Goal: Task Accomplishment & Management: Manage account settings

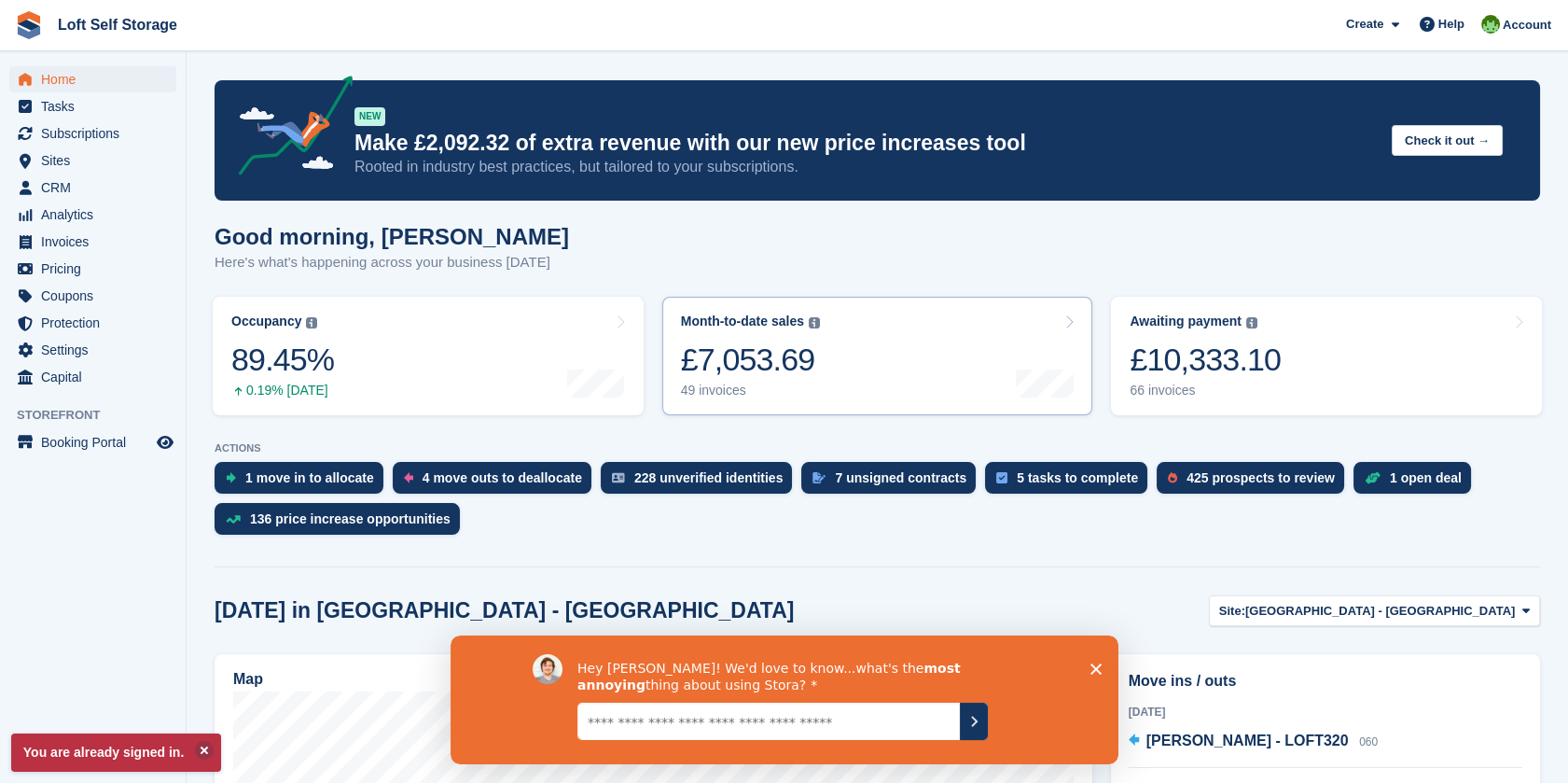
click at [785, 371] on div "£7,053.69" at bounding box center [751, 360] width 139 height 39
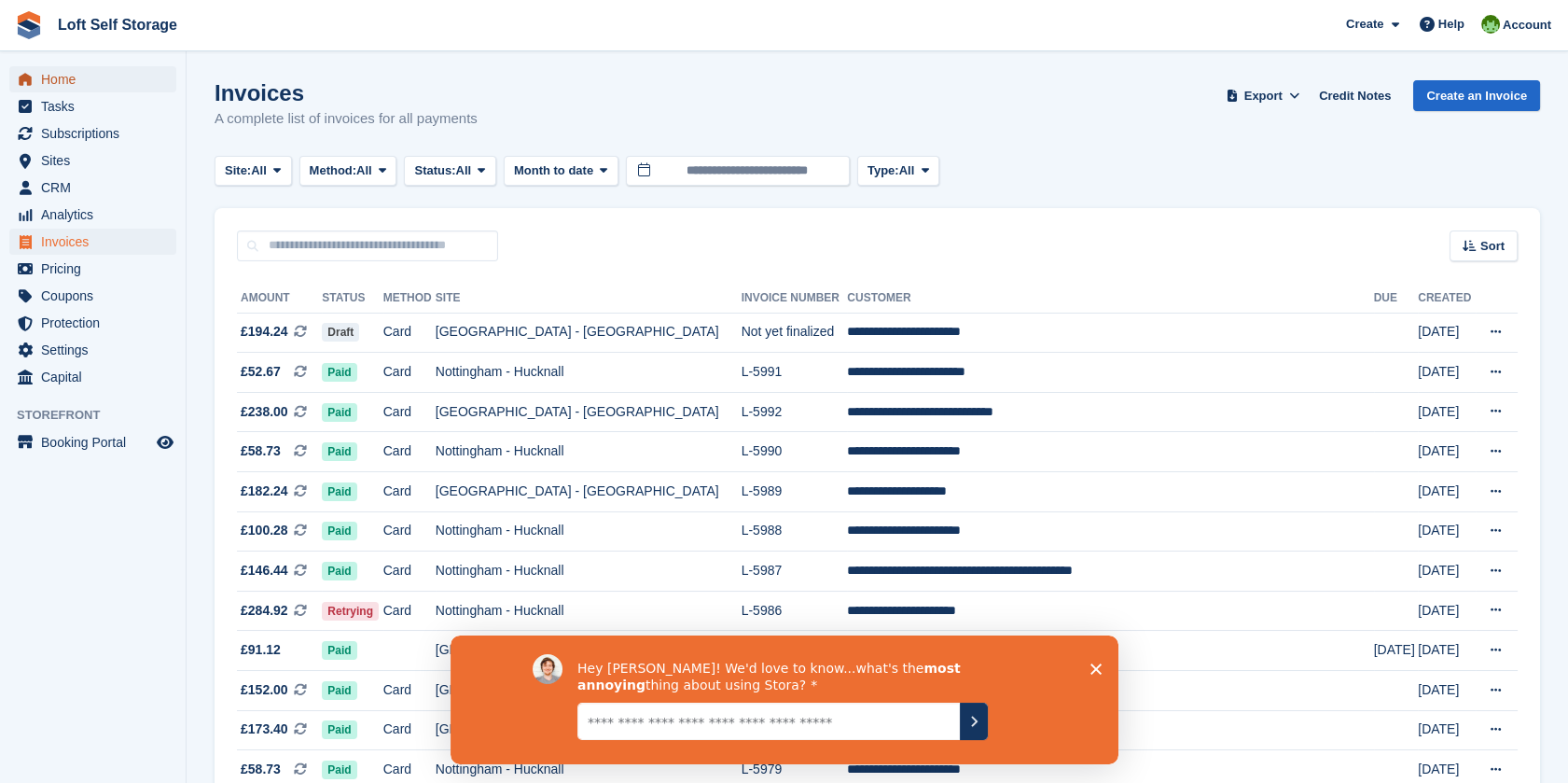
click at [82, 75] on span "Home" at bounding box center [97, 78] width 112 height 26
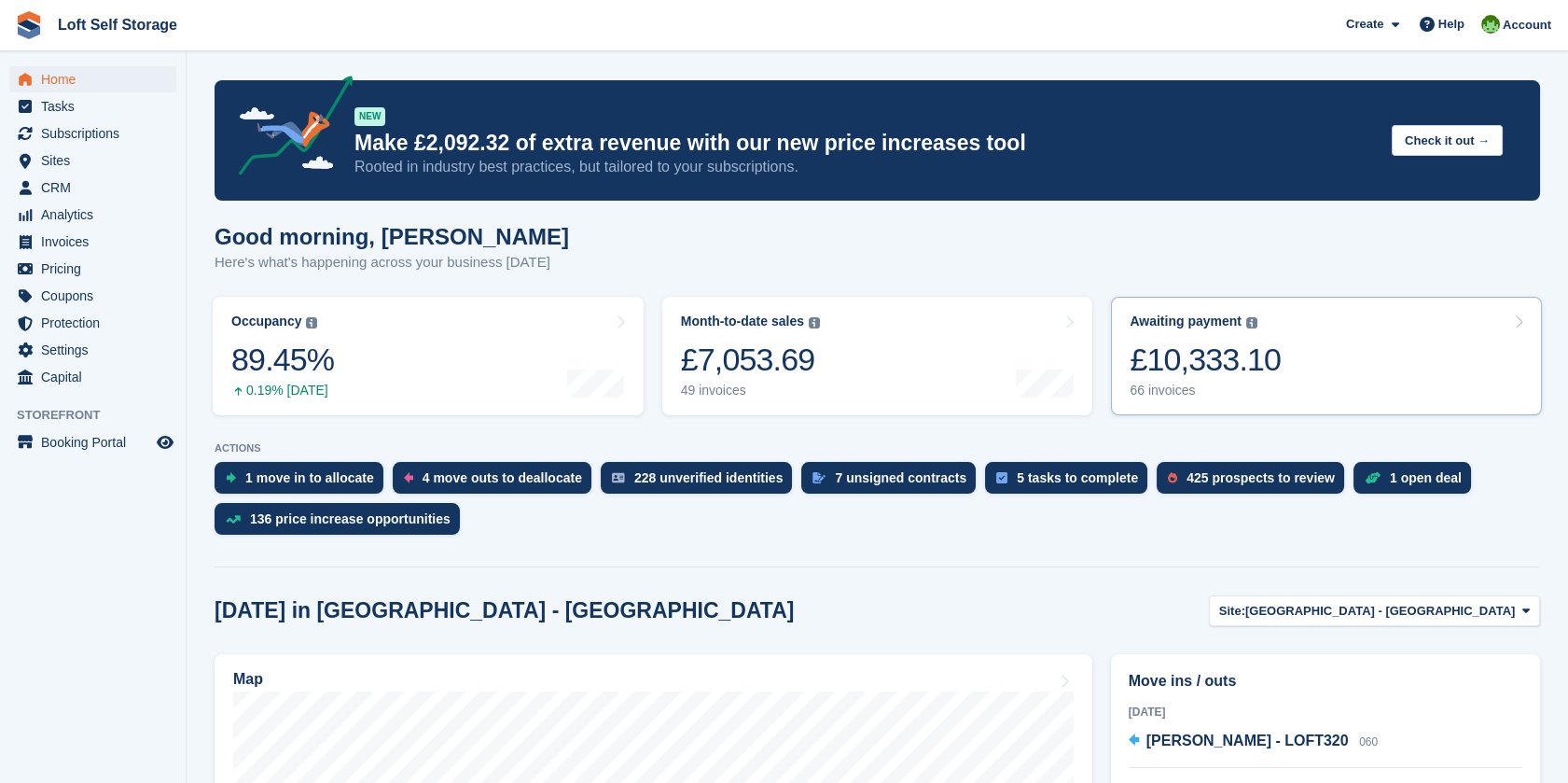
click at [1309, 339] on link "Awaiting payment The total outstanding balance on all open invoices. £10,333.10…" at bounding box center [1326, 356] width 431 height 118
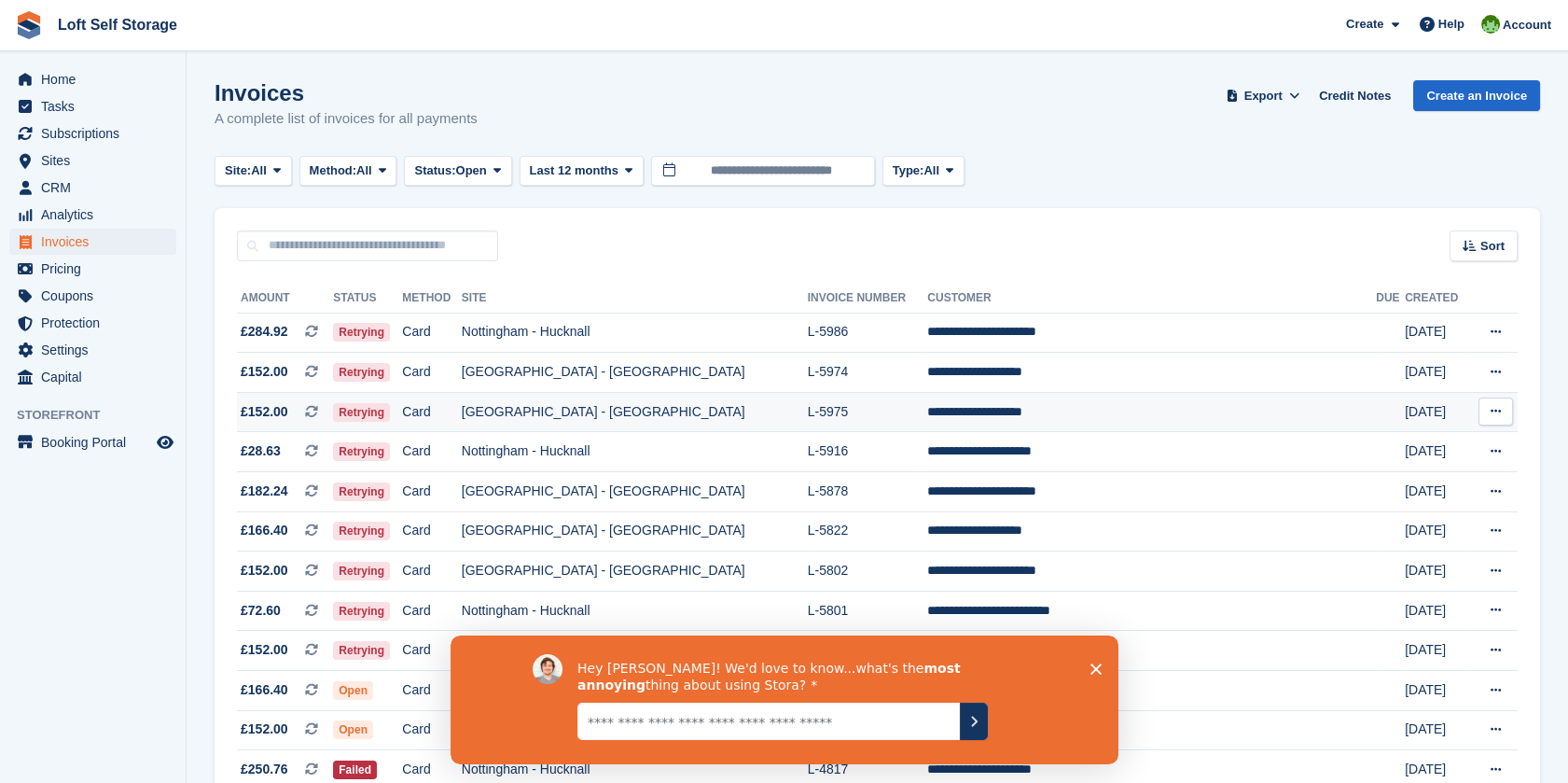
click at [981, 398] on td "**********" at bounding box center [1152, 411] width 449 height 40
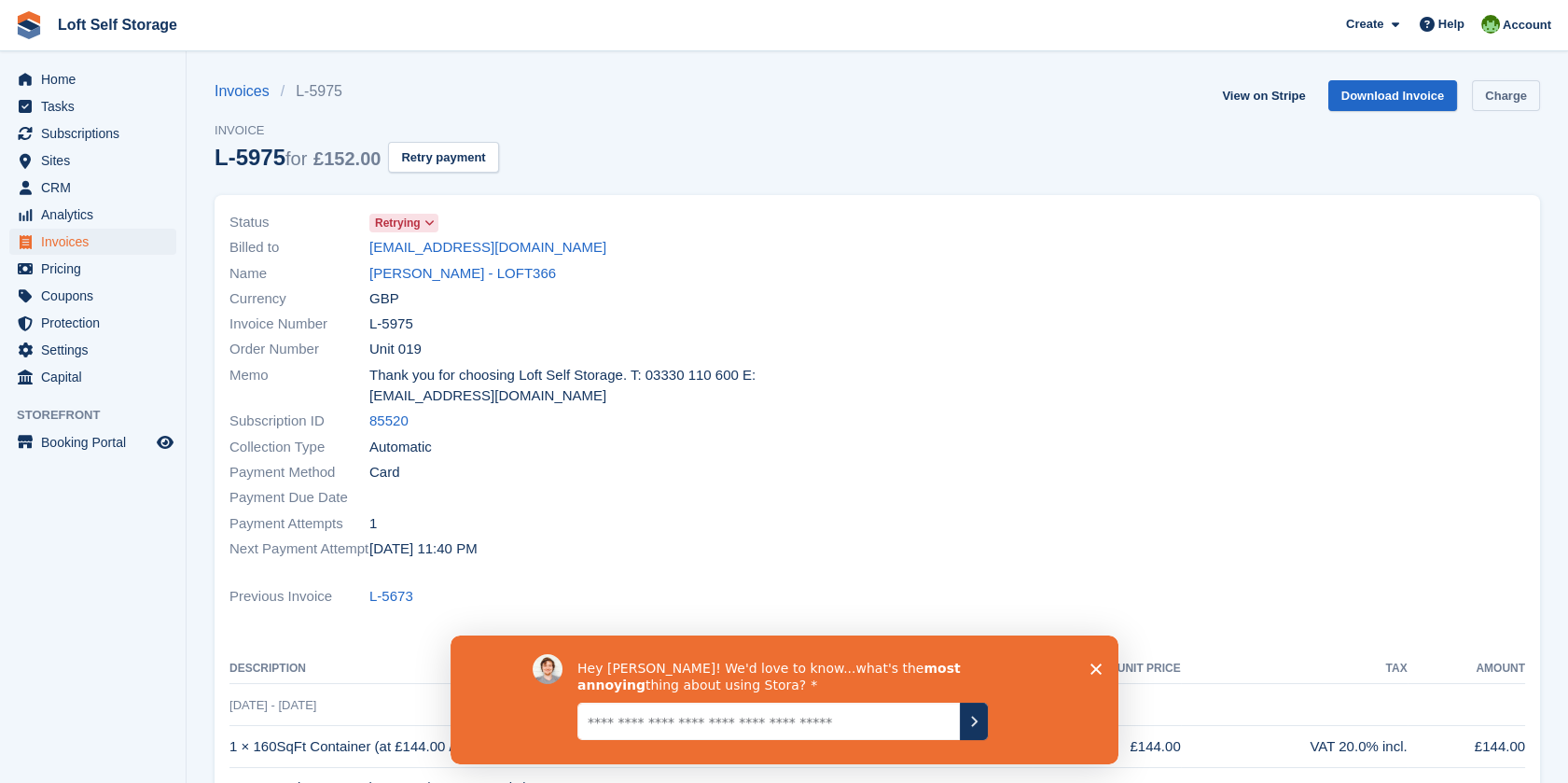
click at [1508, 102] on link "Charge" at bounding box center [1506, 96] width 68 height 31
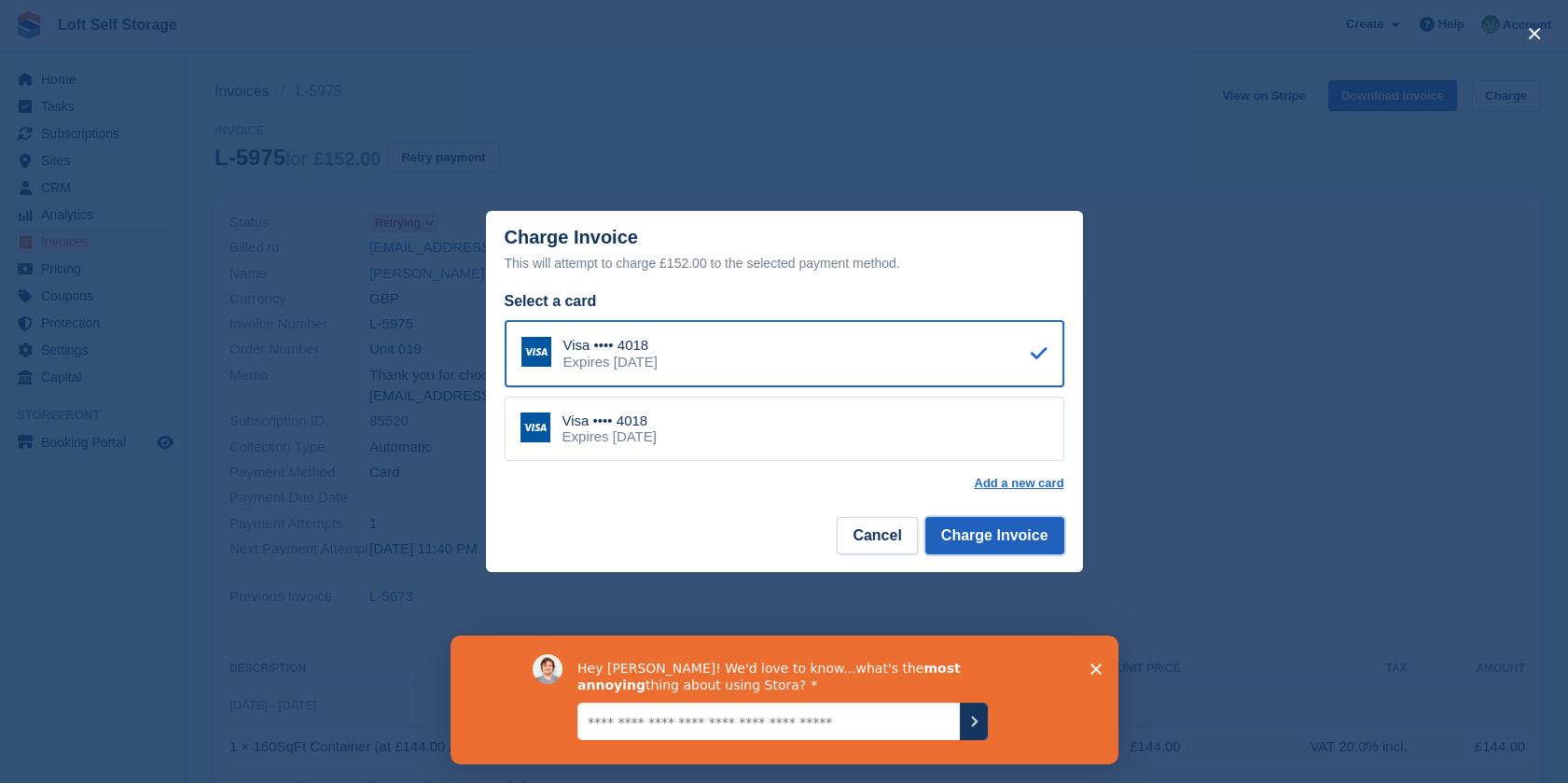
click at [1013, 537] on button "Charge Invoice" at bounding box center [995, 535] width 139 height 38
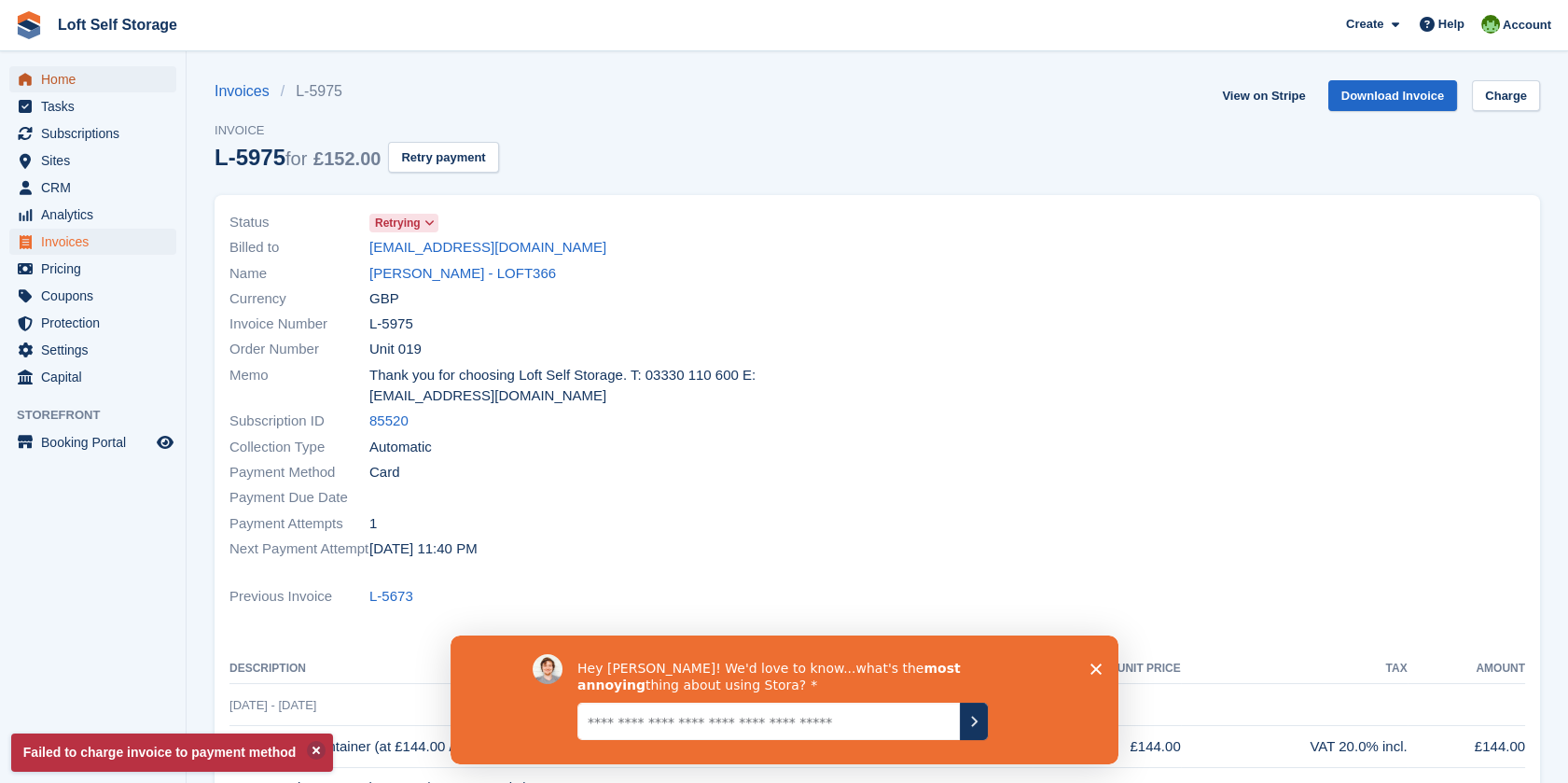
click at [68, 83] on span "Home" at bounding box center [97, 78] width 112 height 26
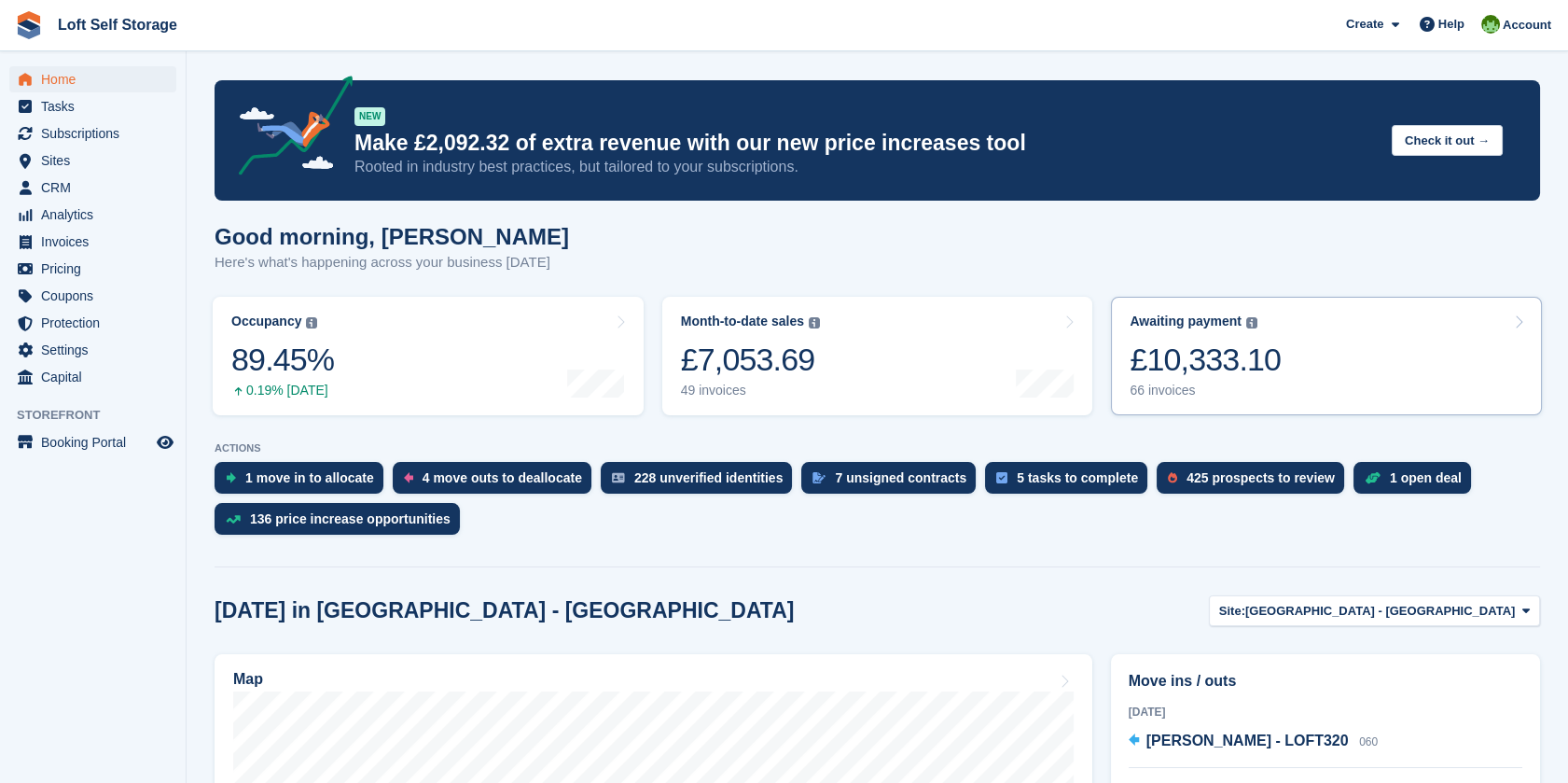
click at [1275, 330] on link "Awaiting payment The total outstanding balance on all open invoices. £10,333.10…" at bounding box center [1326, 356] width 431 height 118
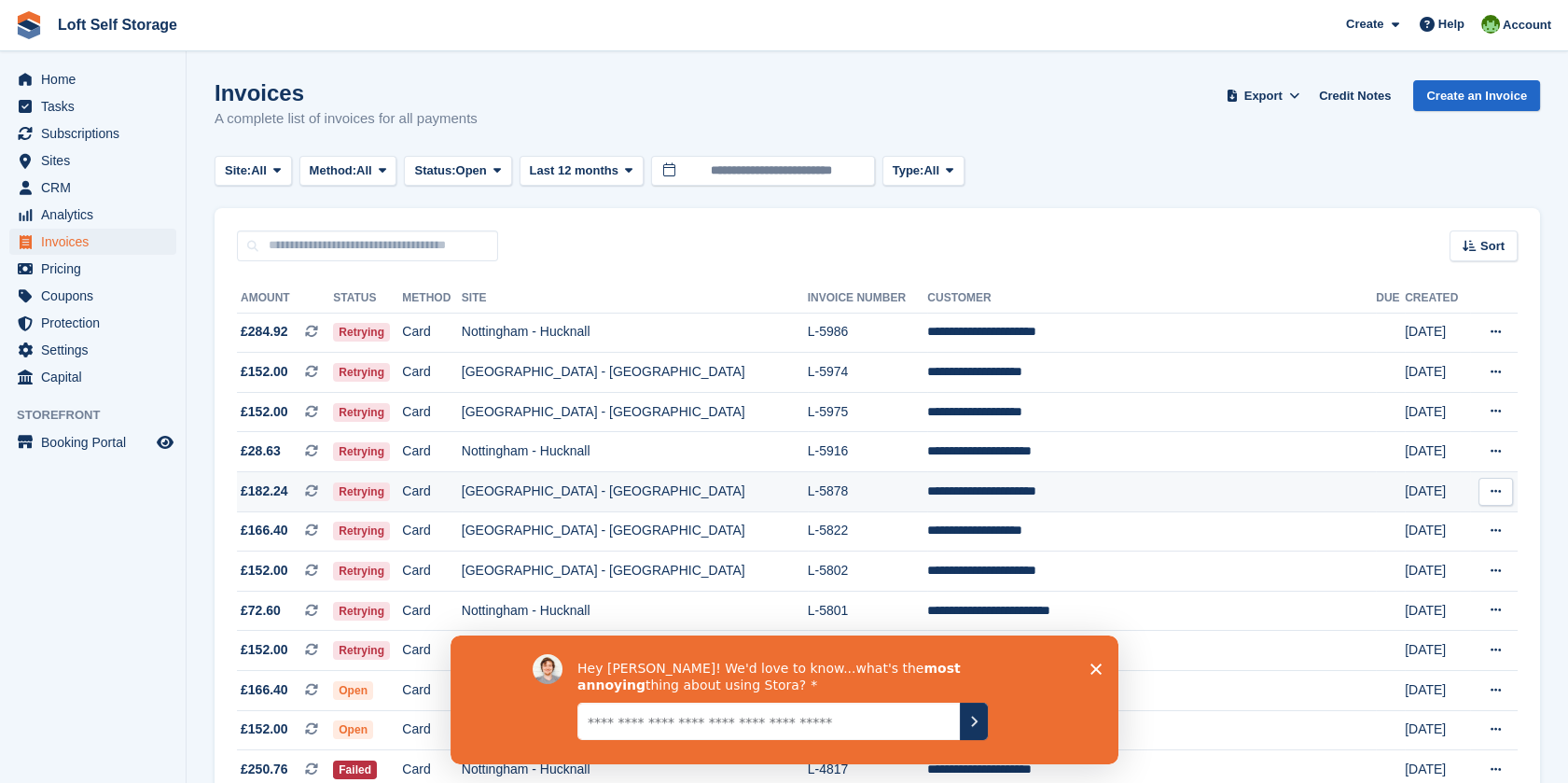
click at [664, 500] on td "[GEOGRAPHIC_DATA] - [GEOGRAPHIC_DATA]" at bounding box center [635, 492] width 347 height 40
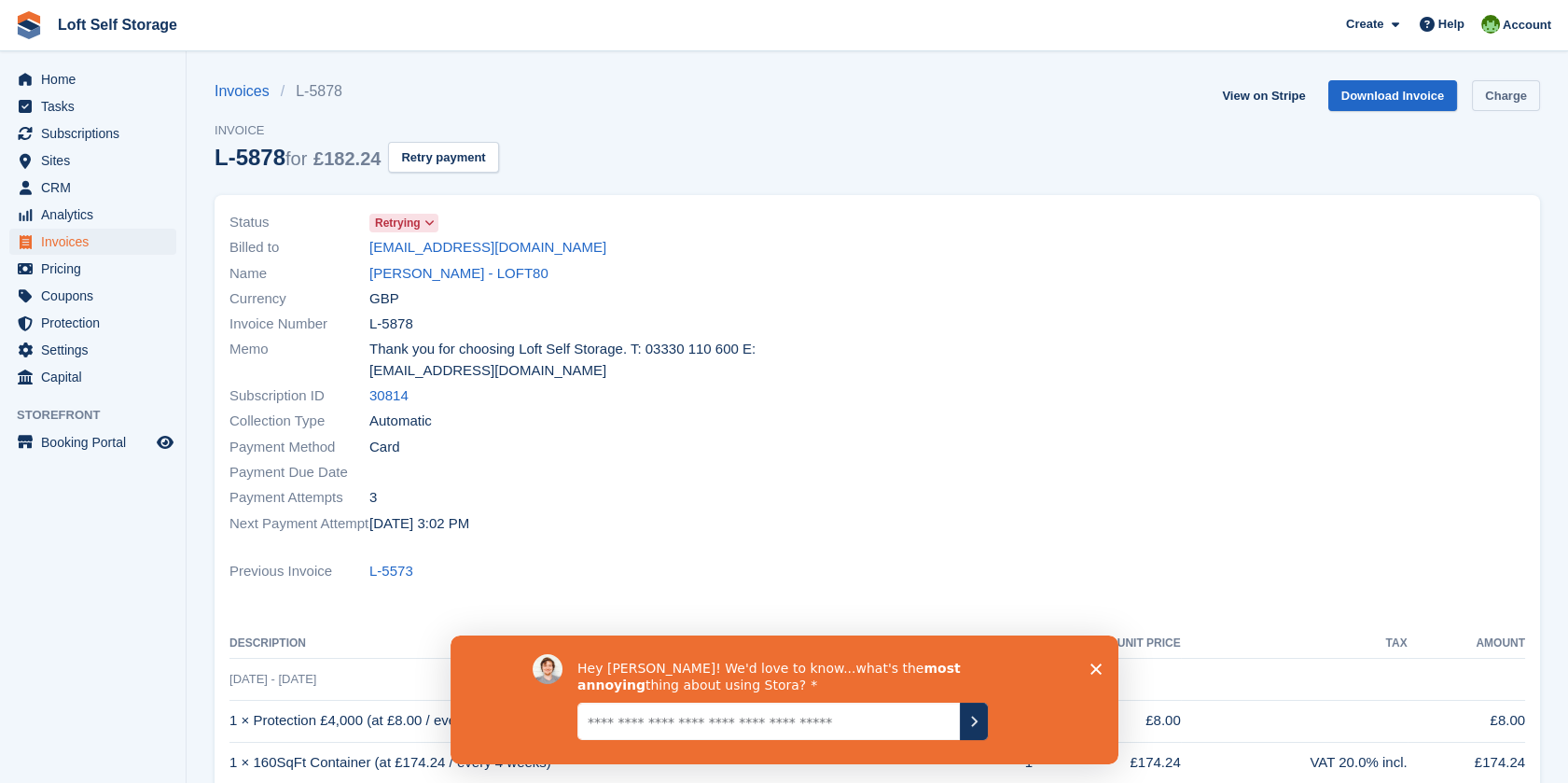
click at [1523, 93] on link "Charge" at bounding box center [1506, 96] width 68 height 31
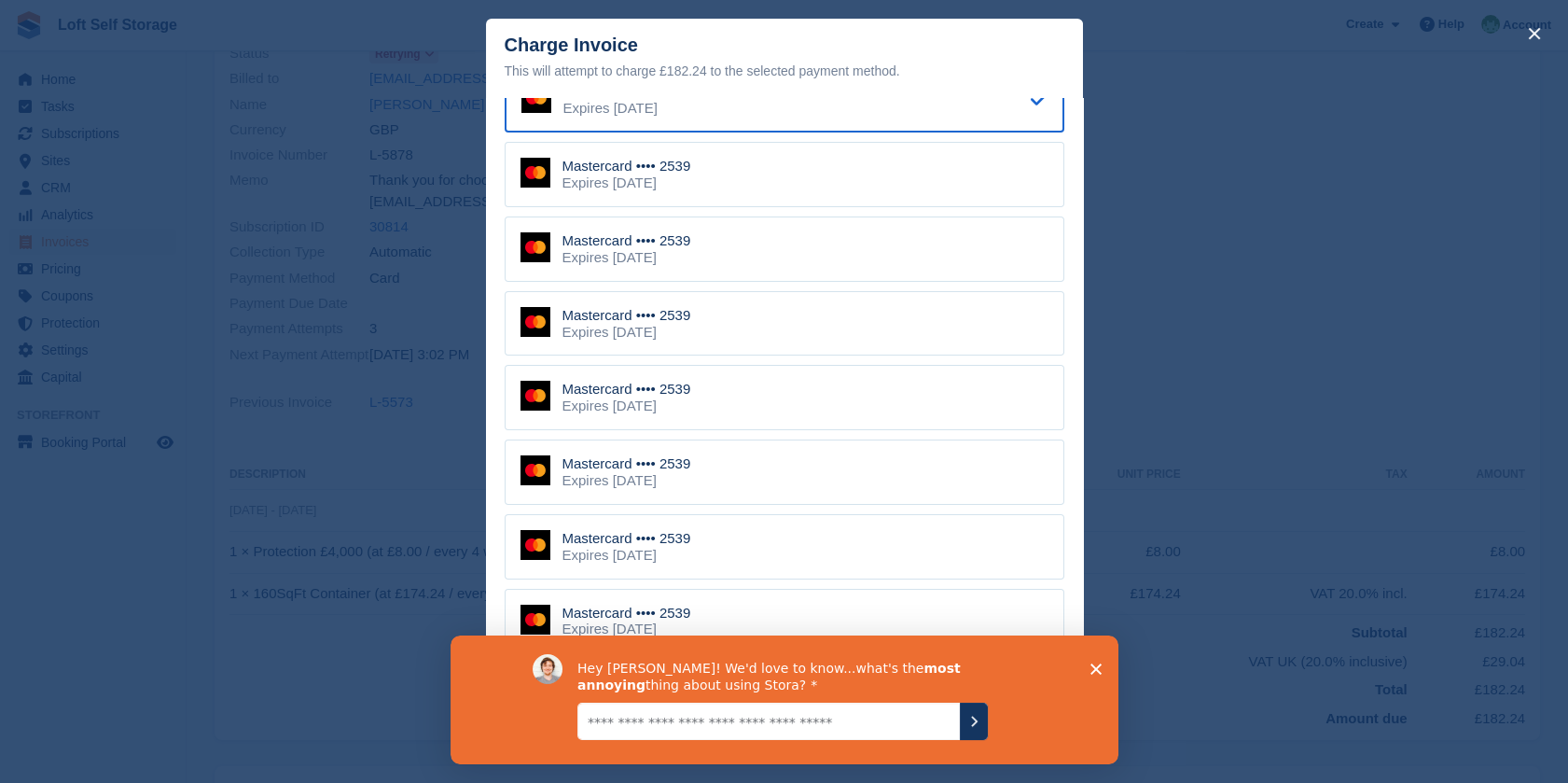
scroll to position [365, 0]
click at [1098, 669] on icon "Close survey" at bounding box center [1096, 668] width 12 height 12
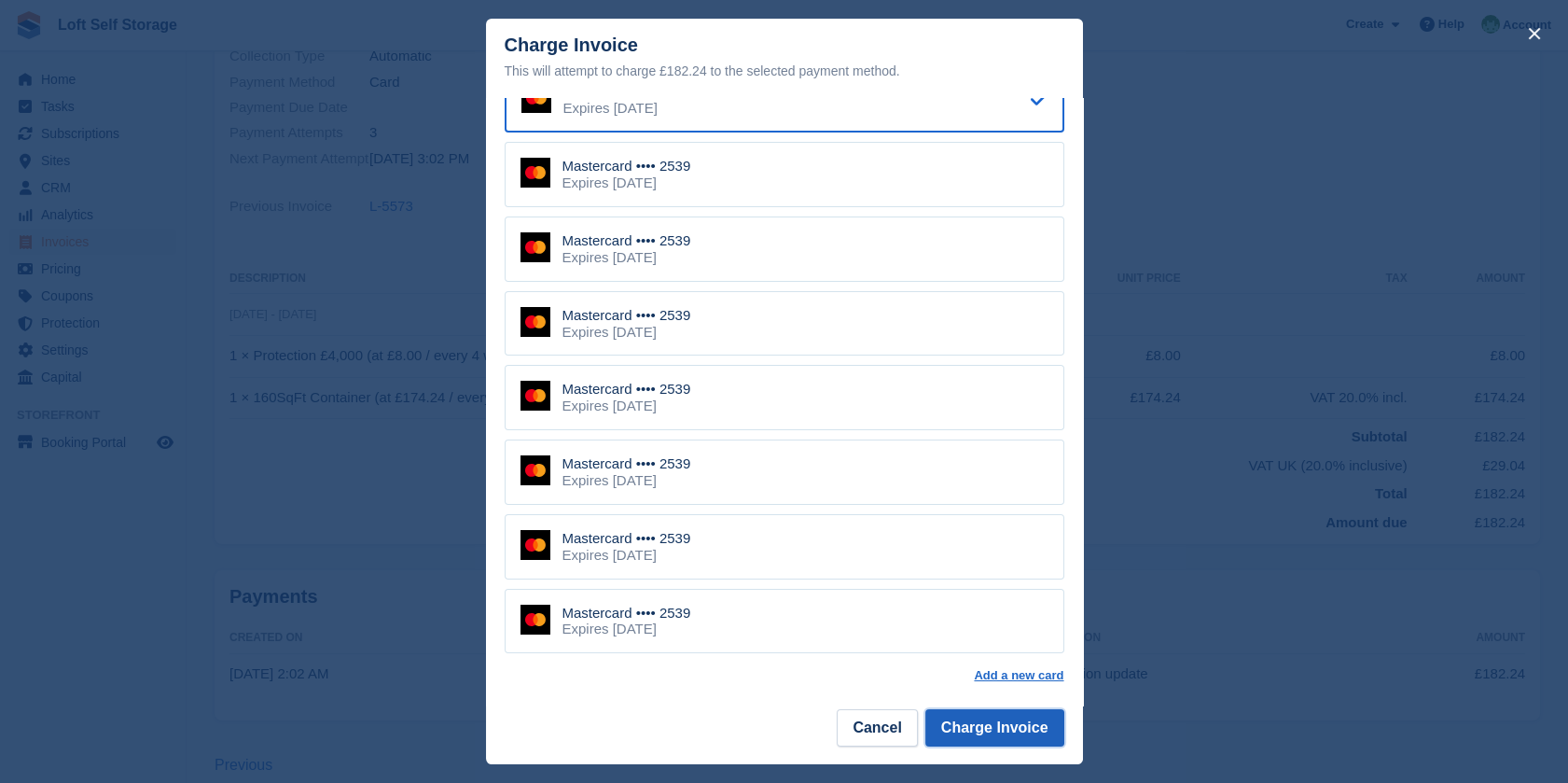
click at [1005, 722] on button "Charge Invoice" at bounding box center [995, 728] width 139 height 38
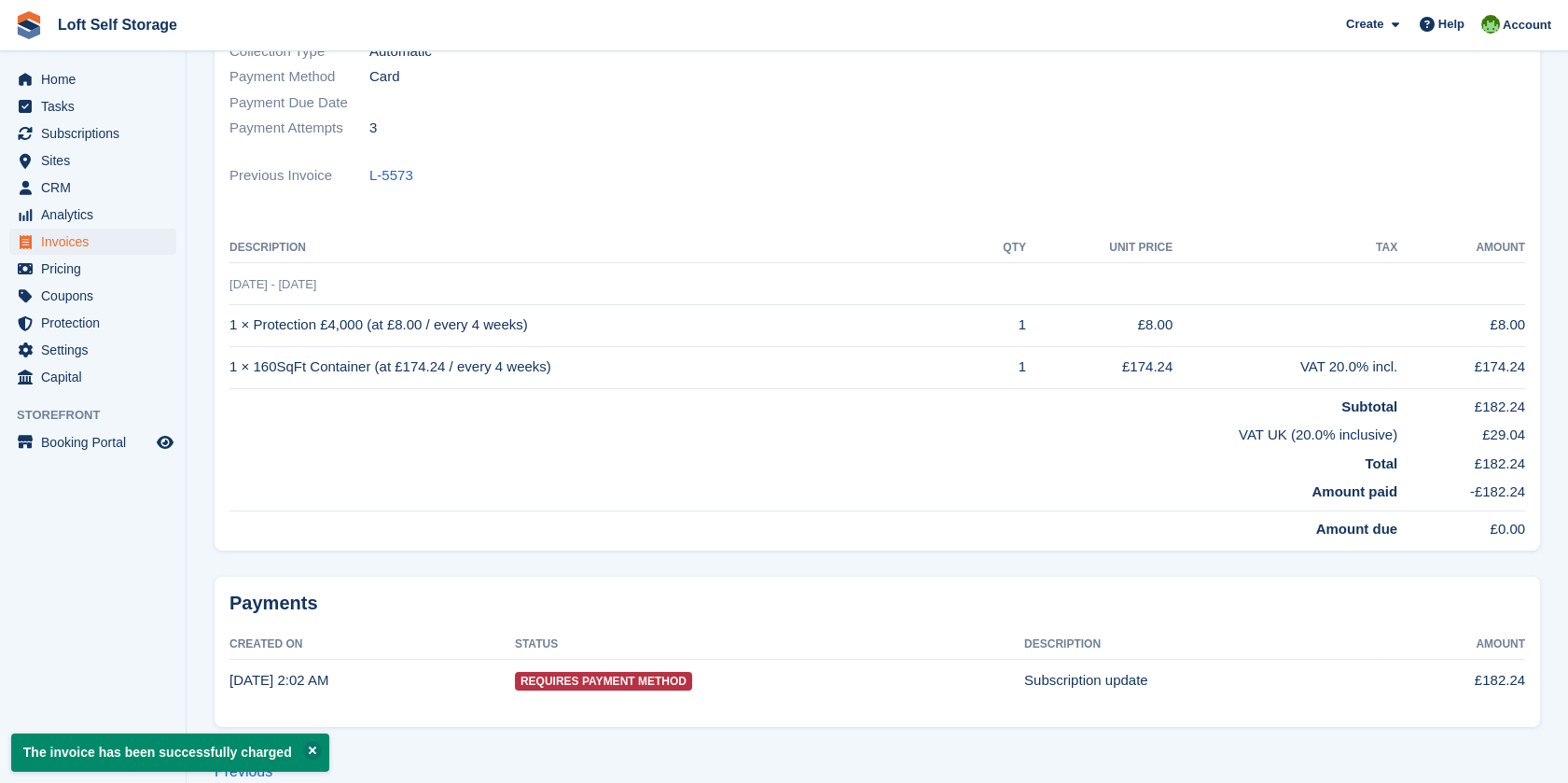
scroll to position [0, 0]
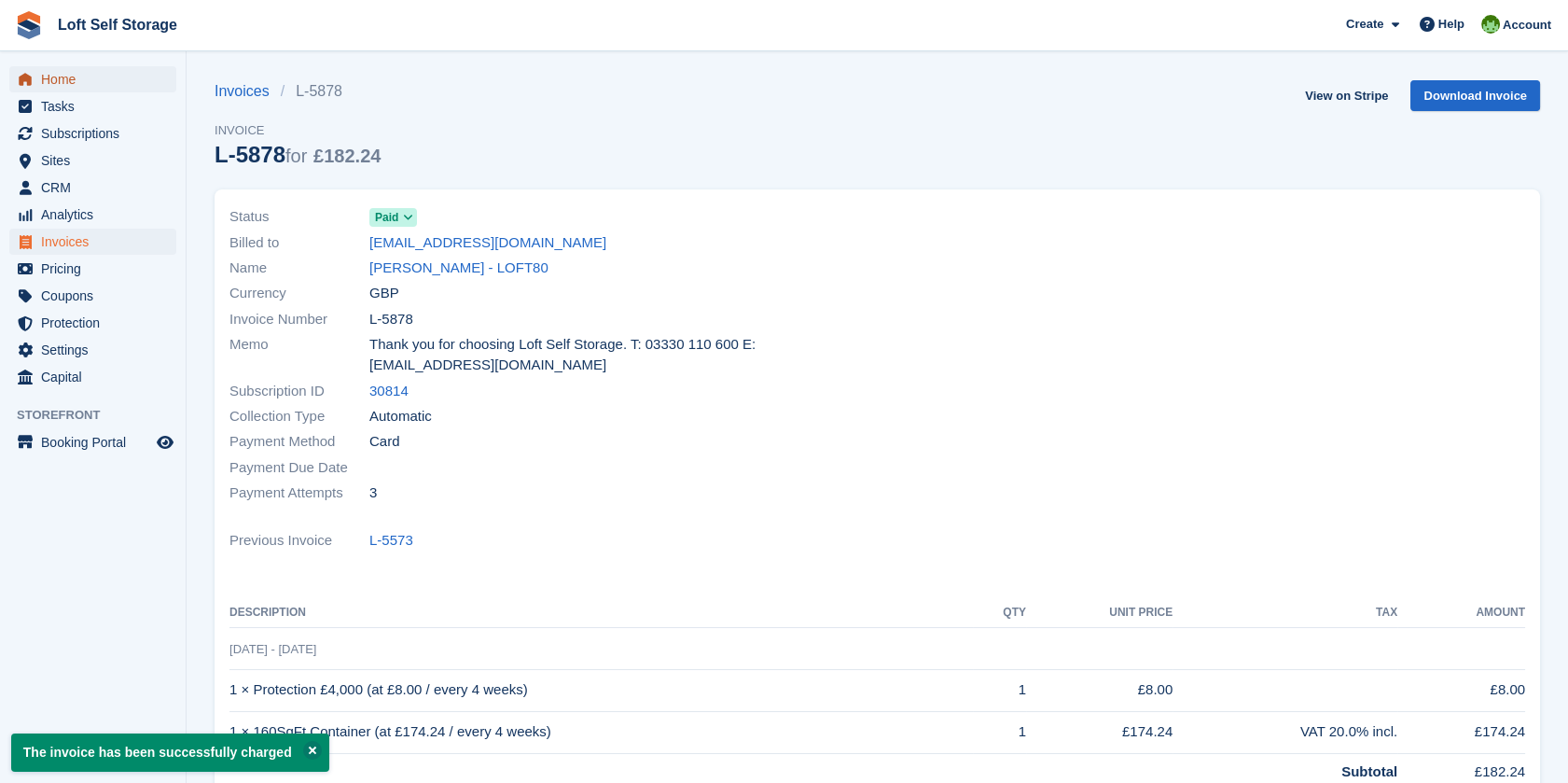
click at [82, 82] on span "Home" at bounding box center [97, 78] width 112 height 26
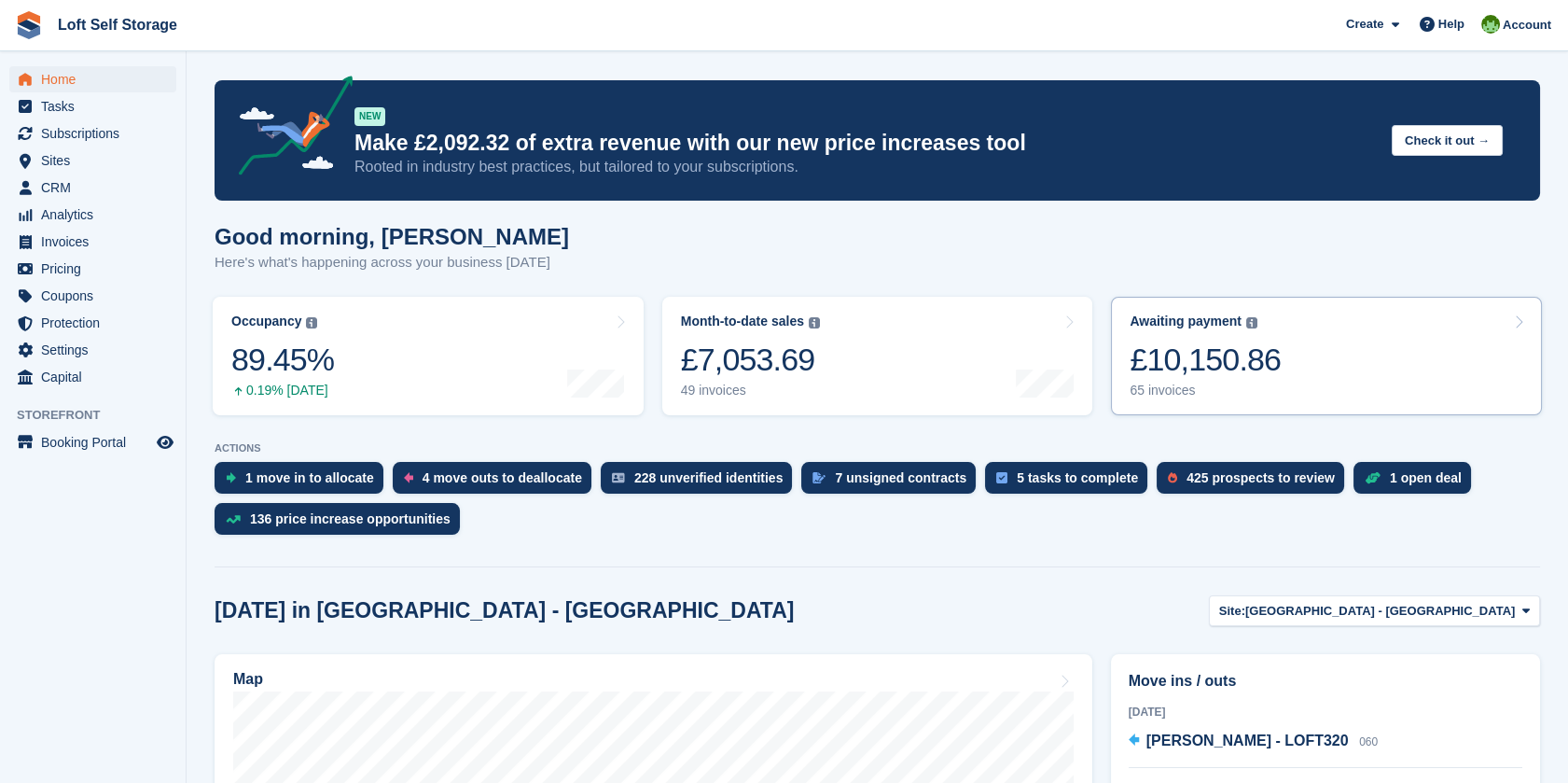
click at [1369, 350] on link "Awaiting payment The total outstanding balance on all open invoices. £10,150.86…" at bounding box center [1326, 356] width 431 height 118
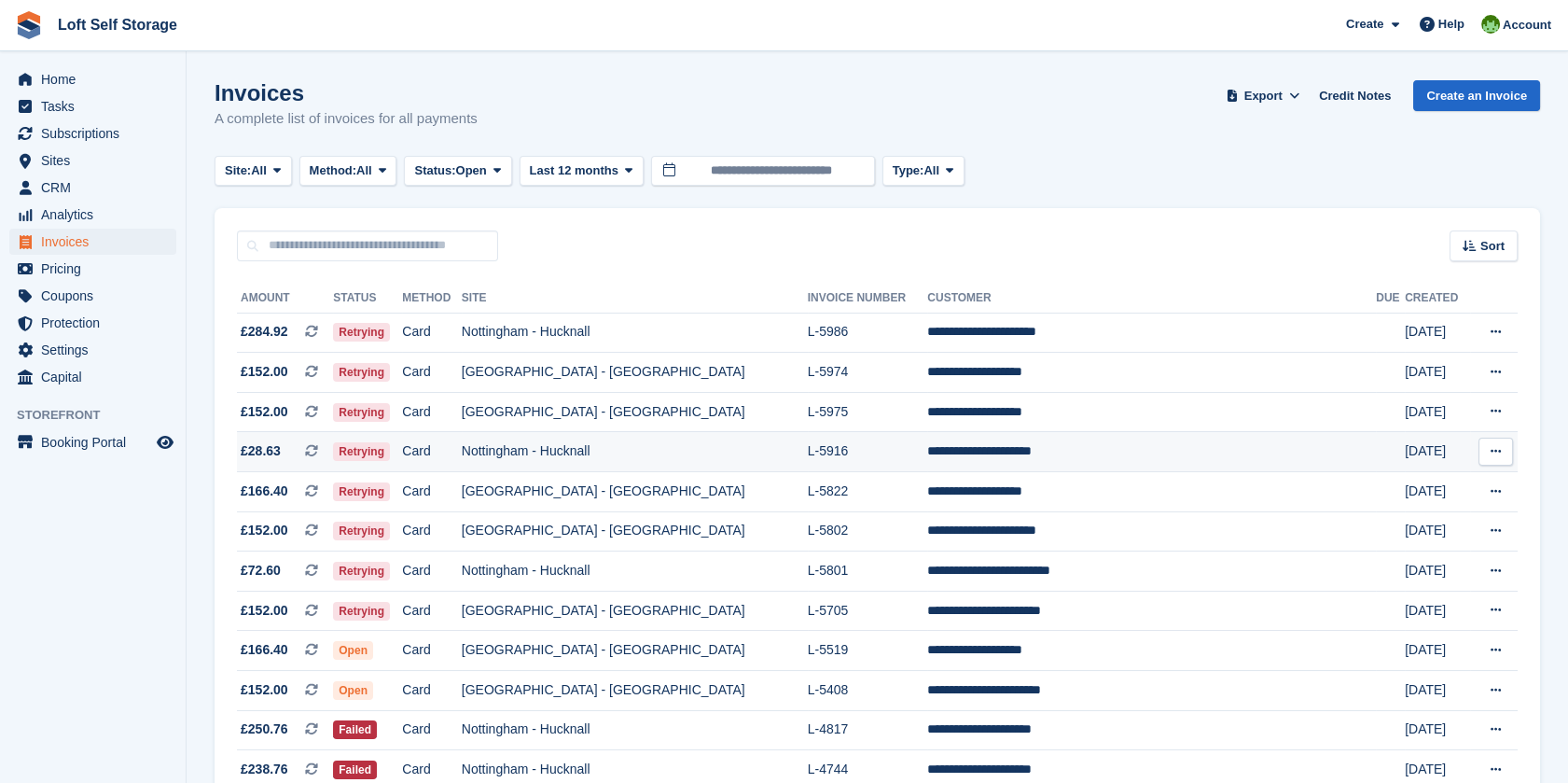
click at [760, 450] on td "Nottingham - Hucknall" at bounding box center [635, 451] width 347 height 40
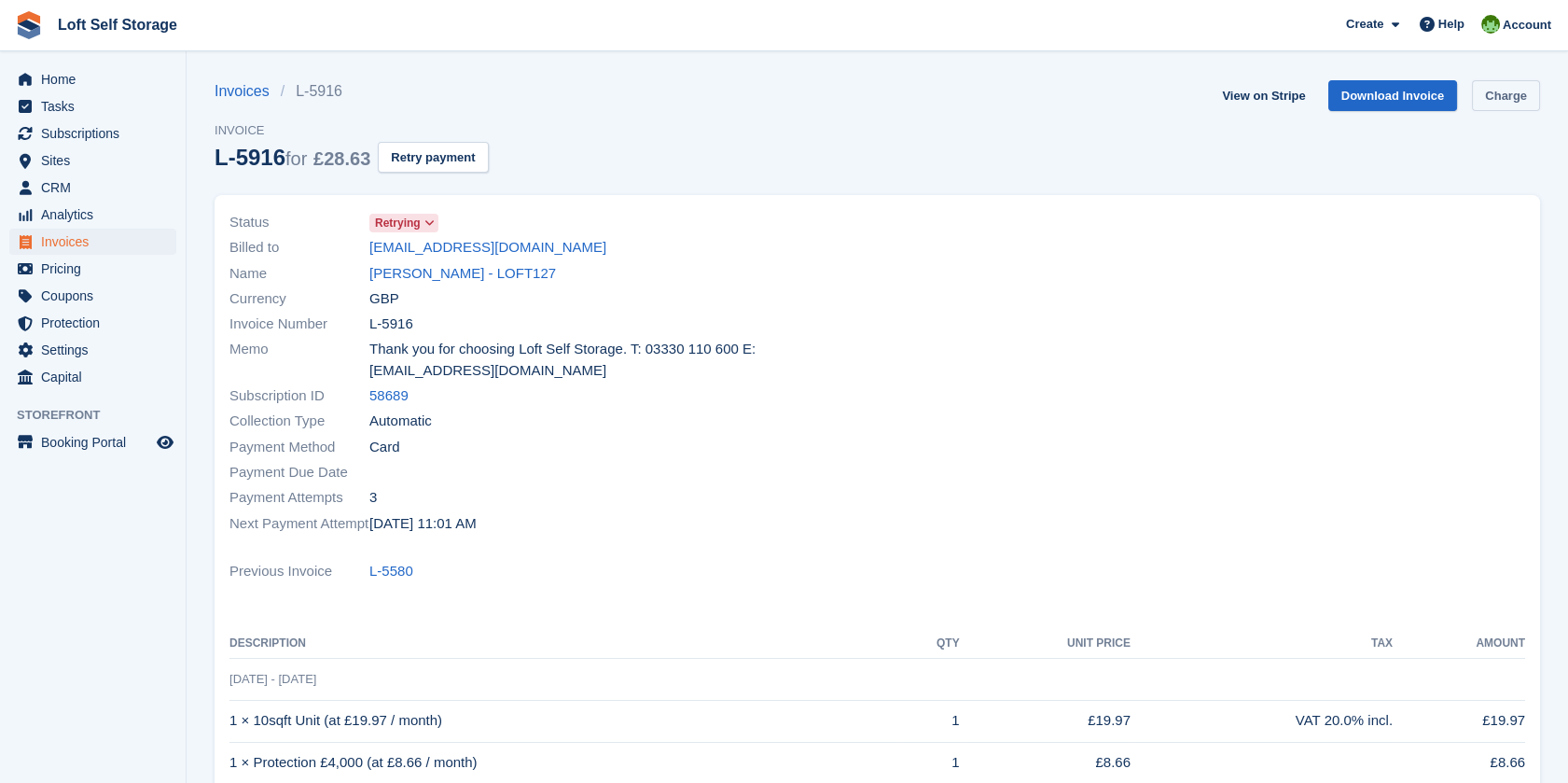
click at [1508, 82] on link "Charge" at bounding box center [1506, 96] width 68 height 31
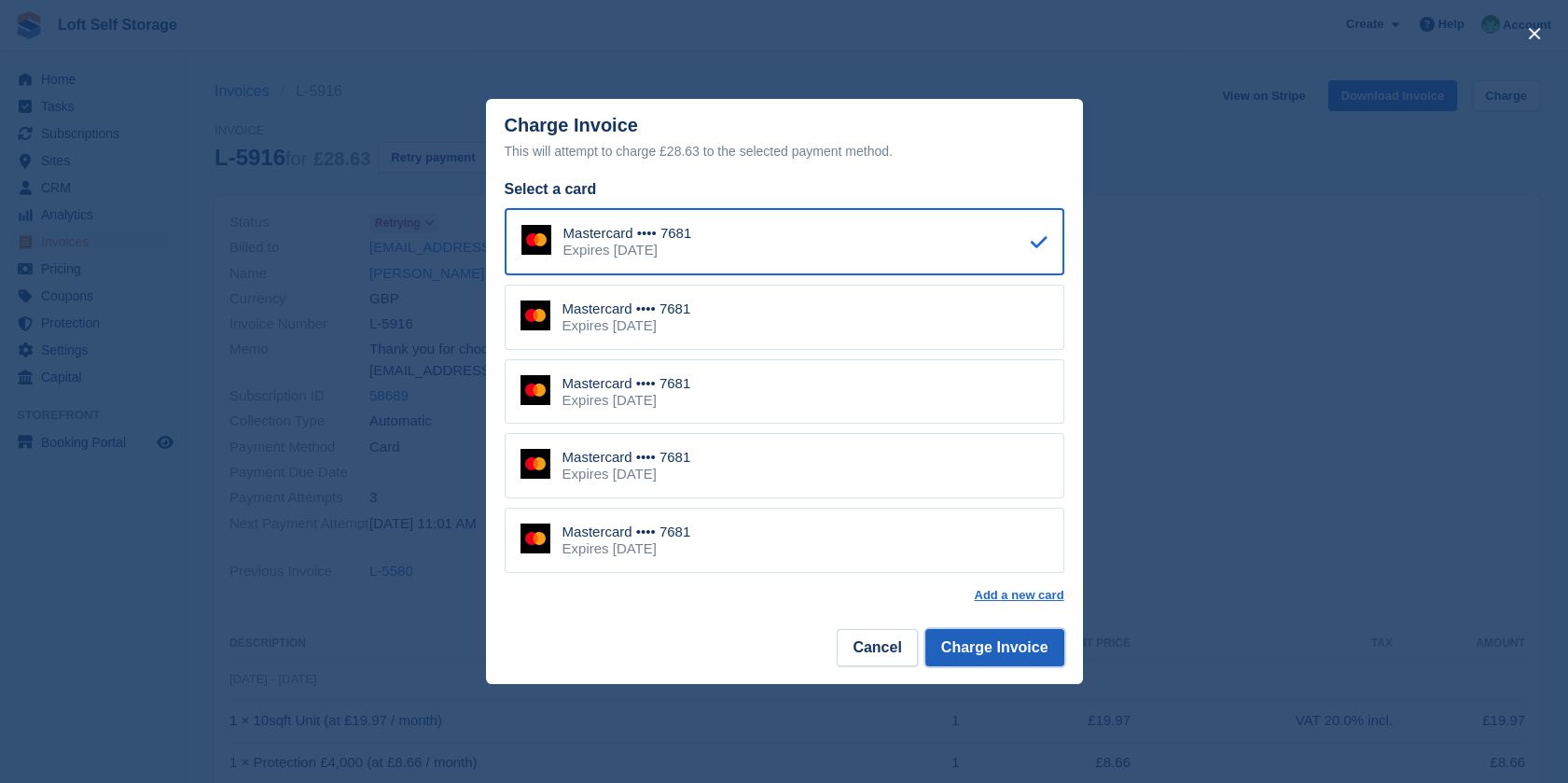
click at [1000, 647] on button "Charge Invoice" at bounding box center [995, 647] width 139 height 38
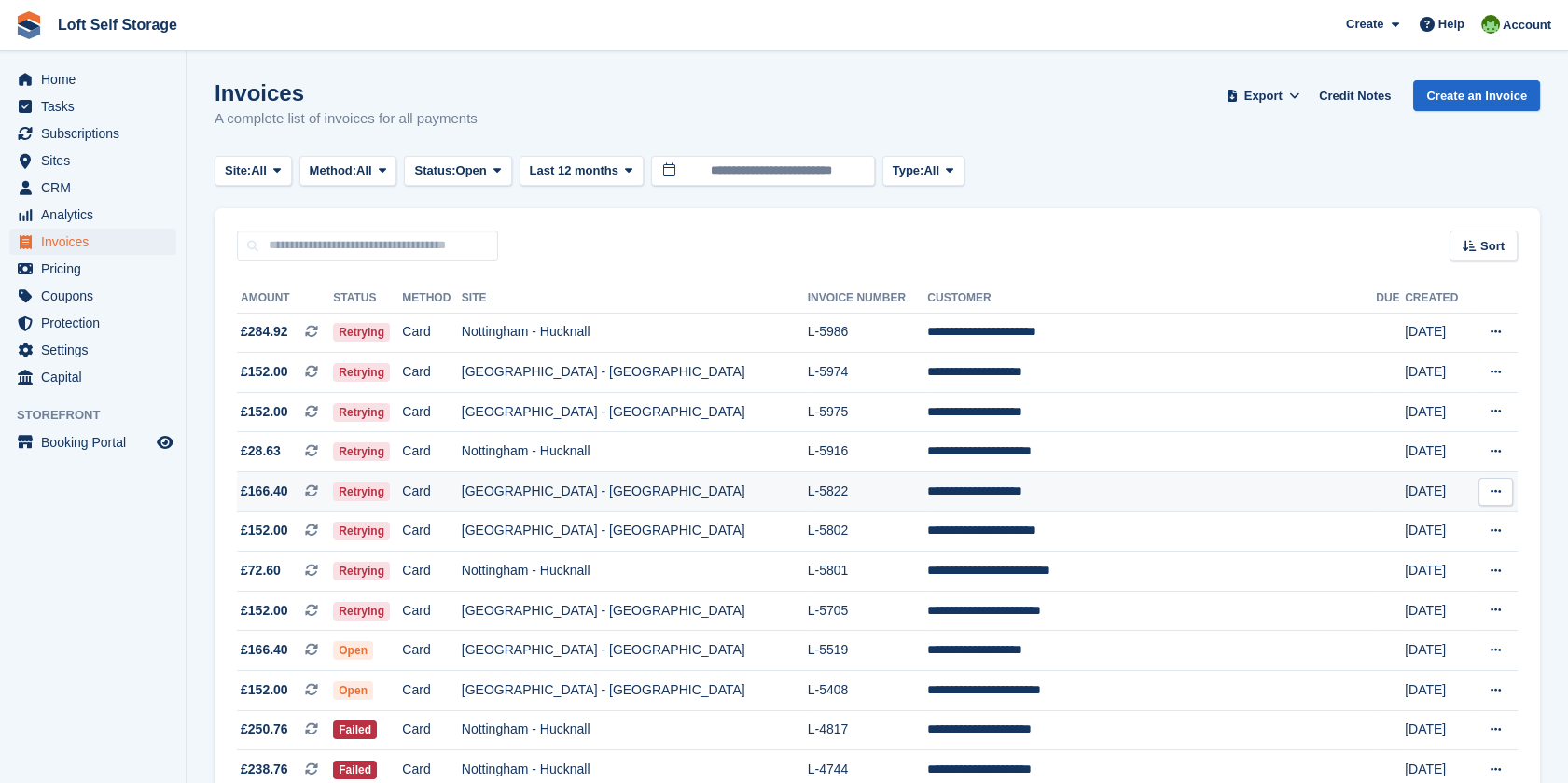
click at [775, 488] on td "[GEOGRAPHIC_DATA] - [GEOGRAPHIC_DATA]" at bounding box center [635, 492] width 347 height 40
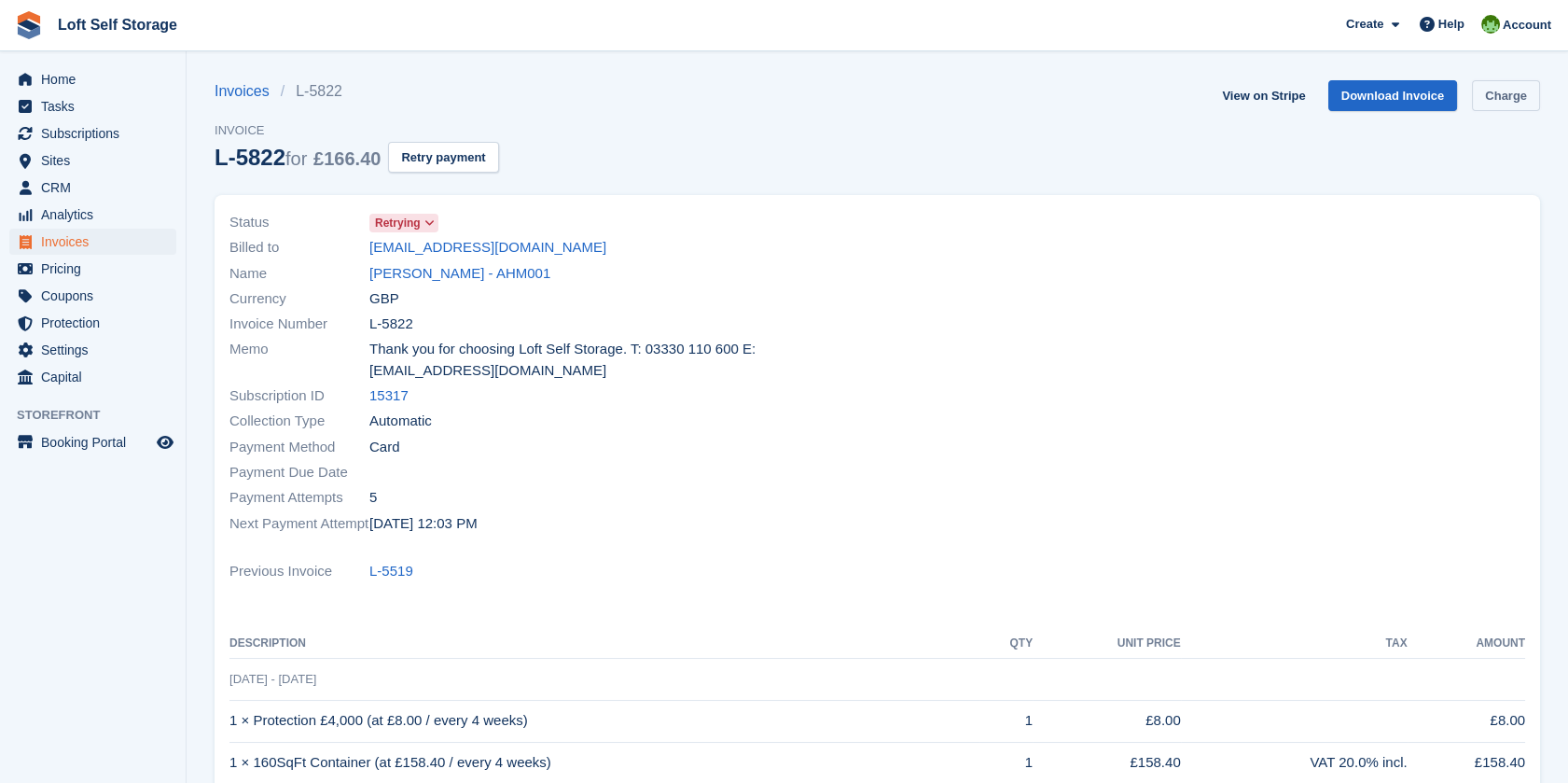
click at [1503, 102] on link "Charge" at bounding box center [1506, 96] width 68 height 31
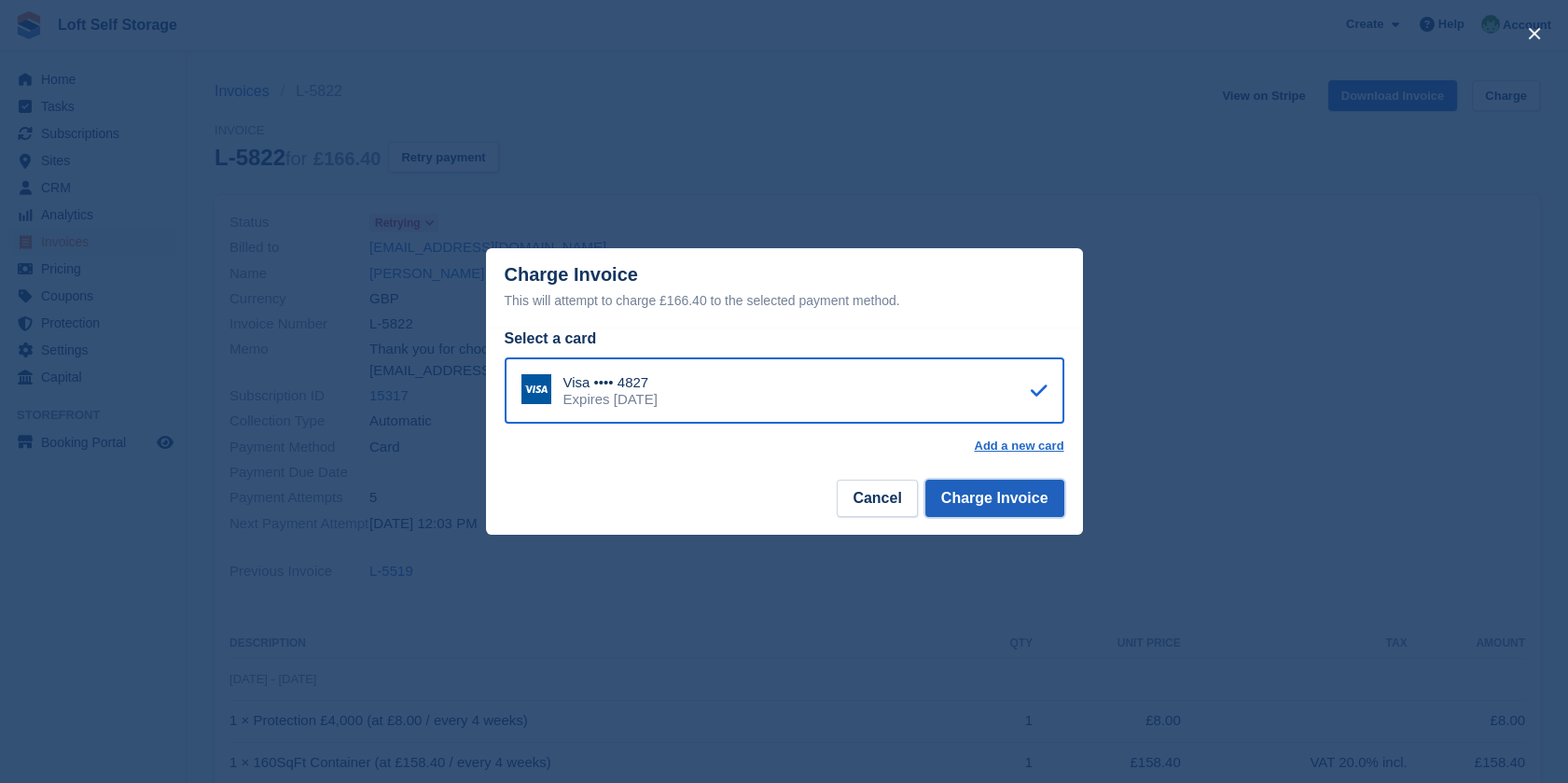
click at [994, 506] on button "Charge Invoice" at bounding box center [995, 497] width 139 height 38
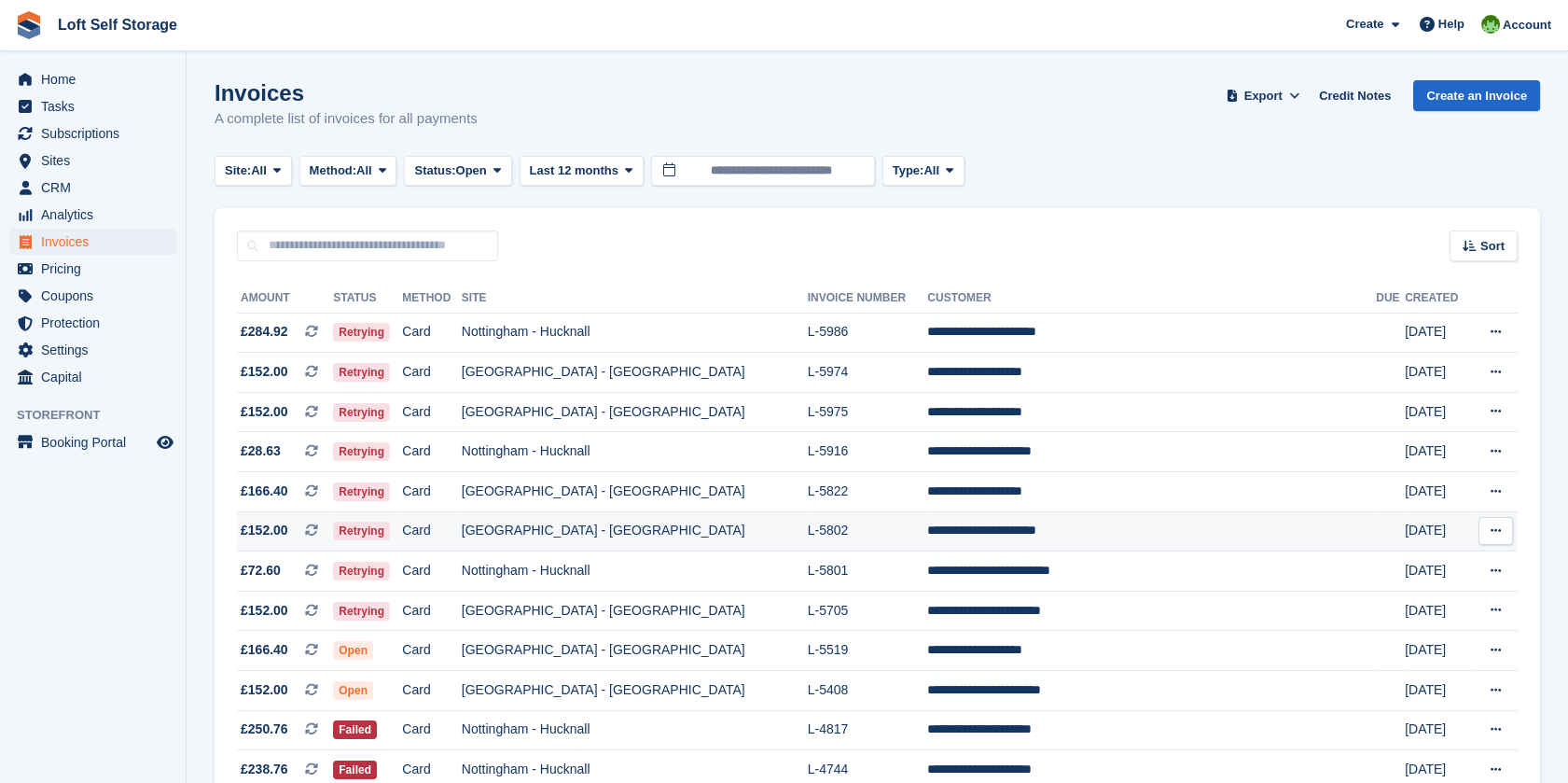
click at [928, 543] on td "L-5802" at bounding box center [868, 530] width 120 height 40
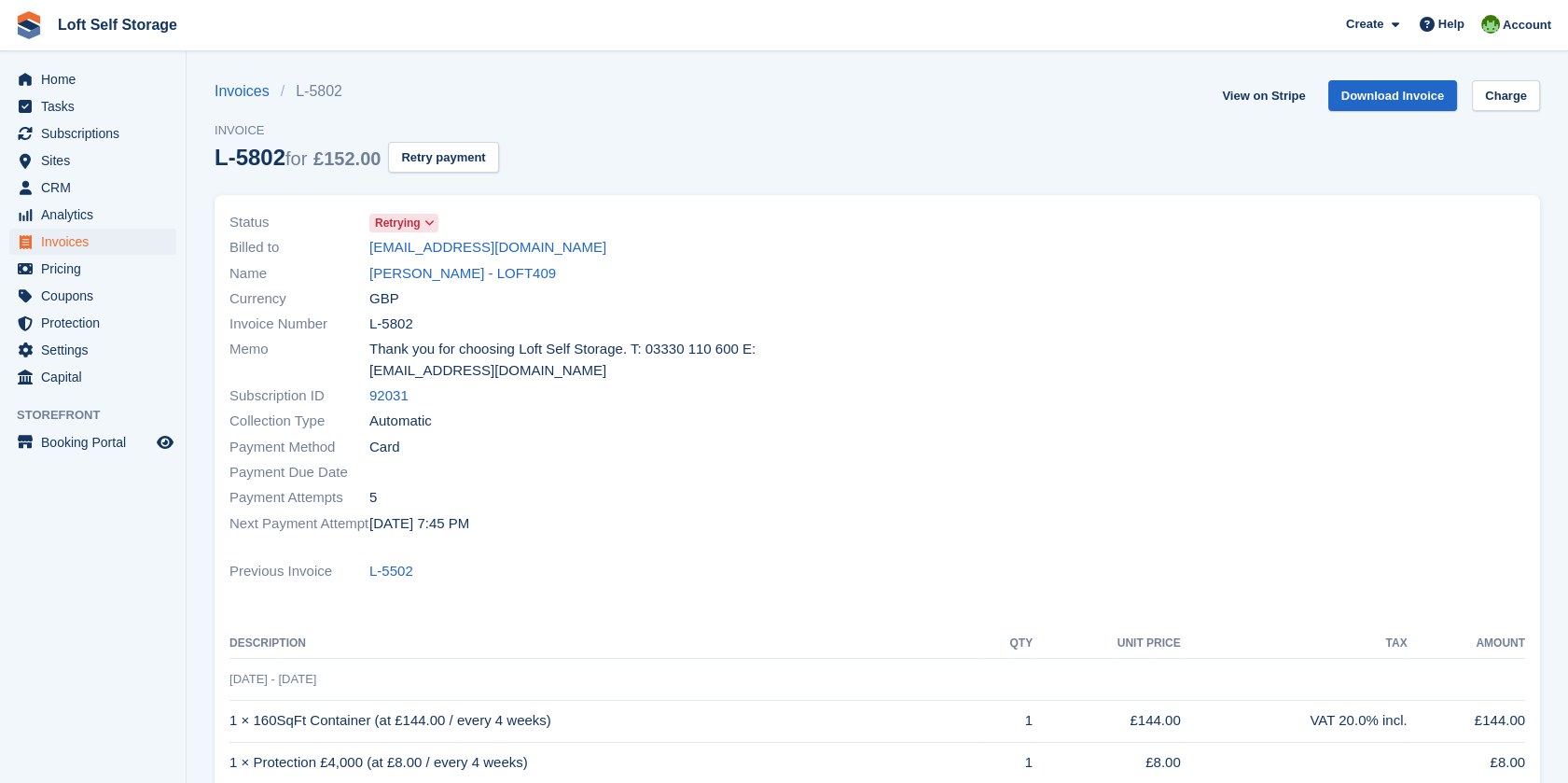
click at [1497, 111] on div "View on Stripe Download Invoice Charge" at bounding box center [1377, 100] width 325 height 39
click at [1499, 102] on link "Charge" at bounding box center [1506, 96] width 68 height 31
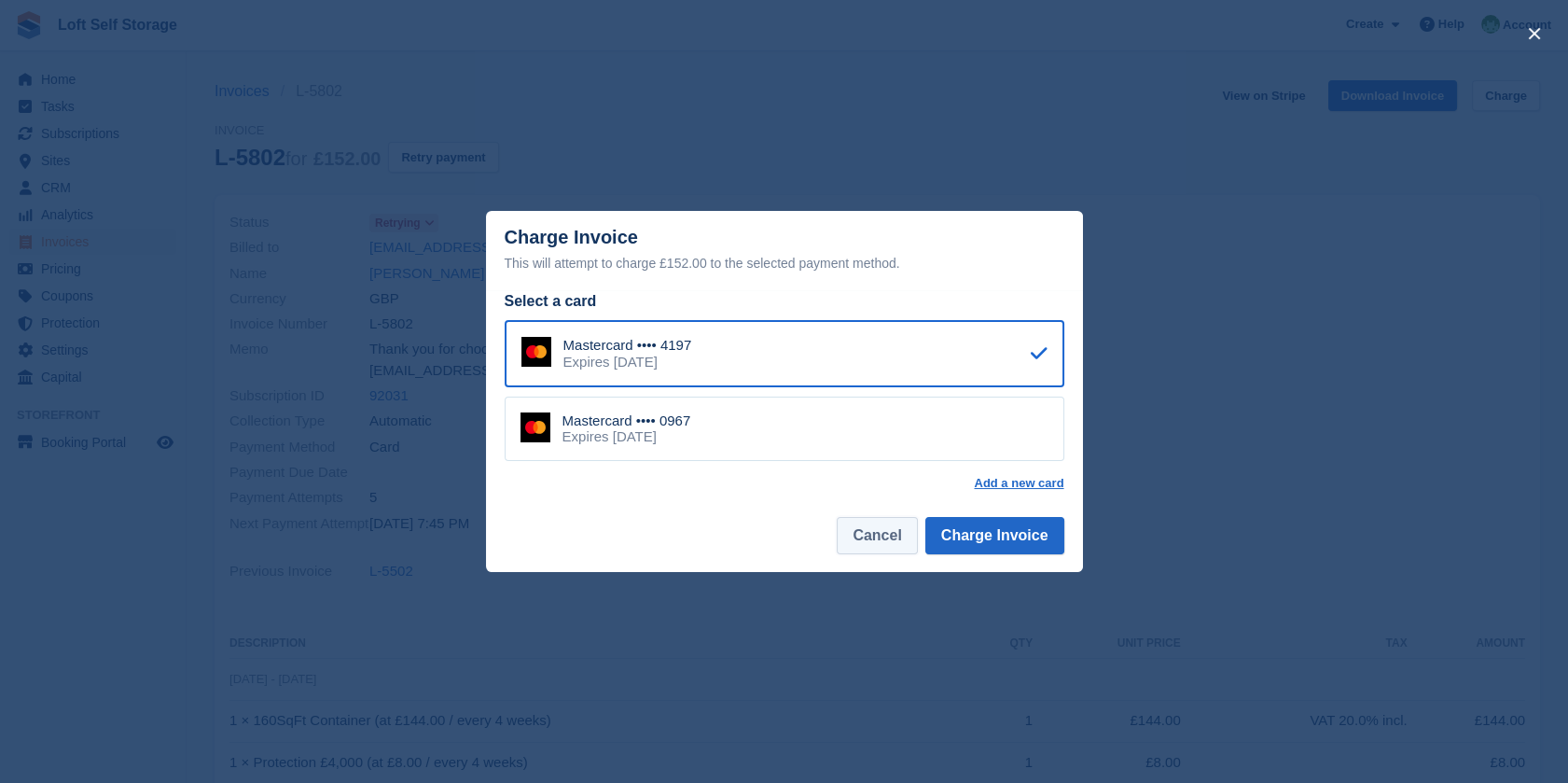
click at [879, 537] on button "Cancel" at bounding box center [877, 535] width 80 height 38
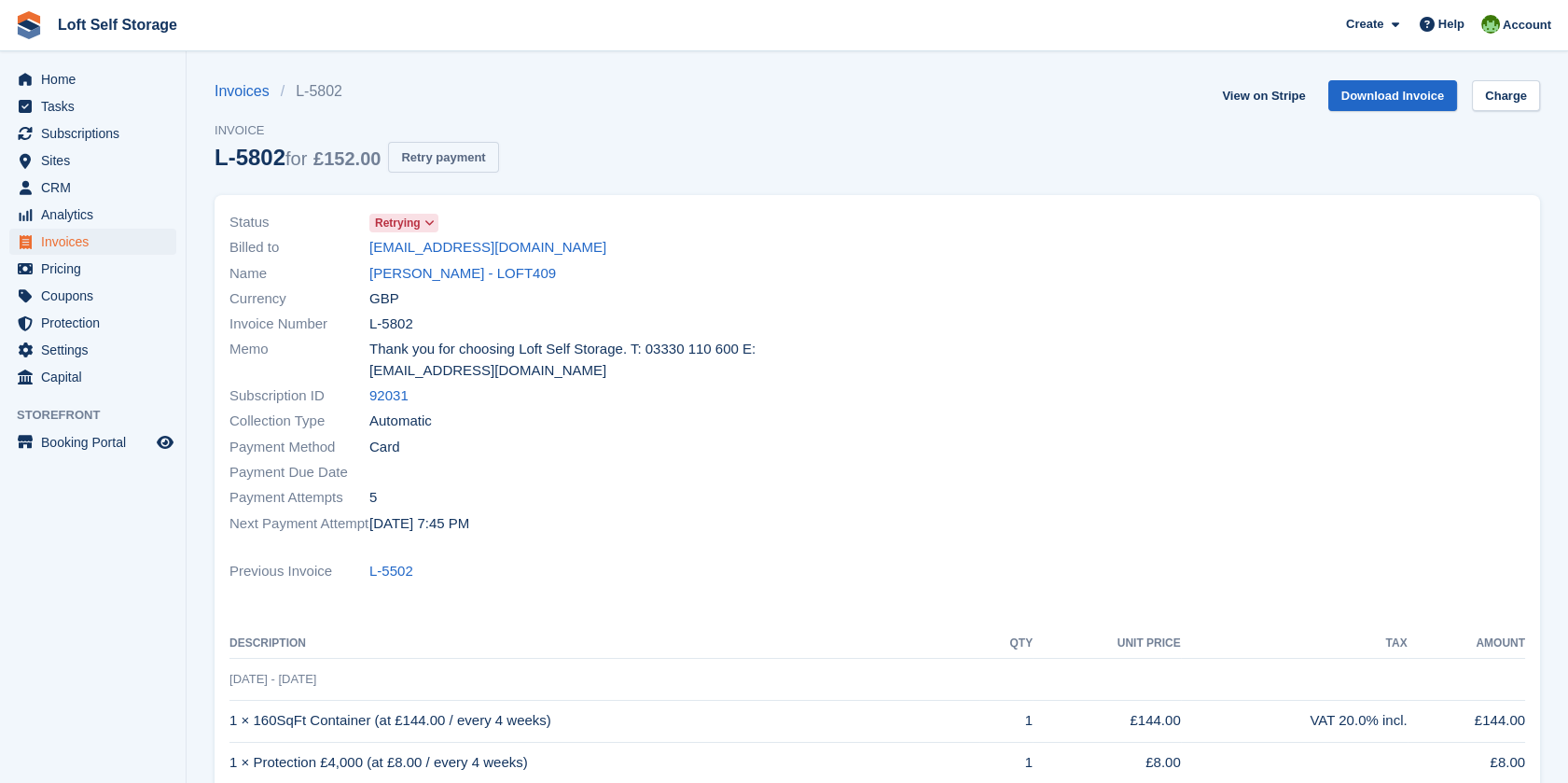
click at [416, 148] on button "Retry payment" at bounding box center [443, 158] width 110 height 31
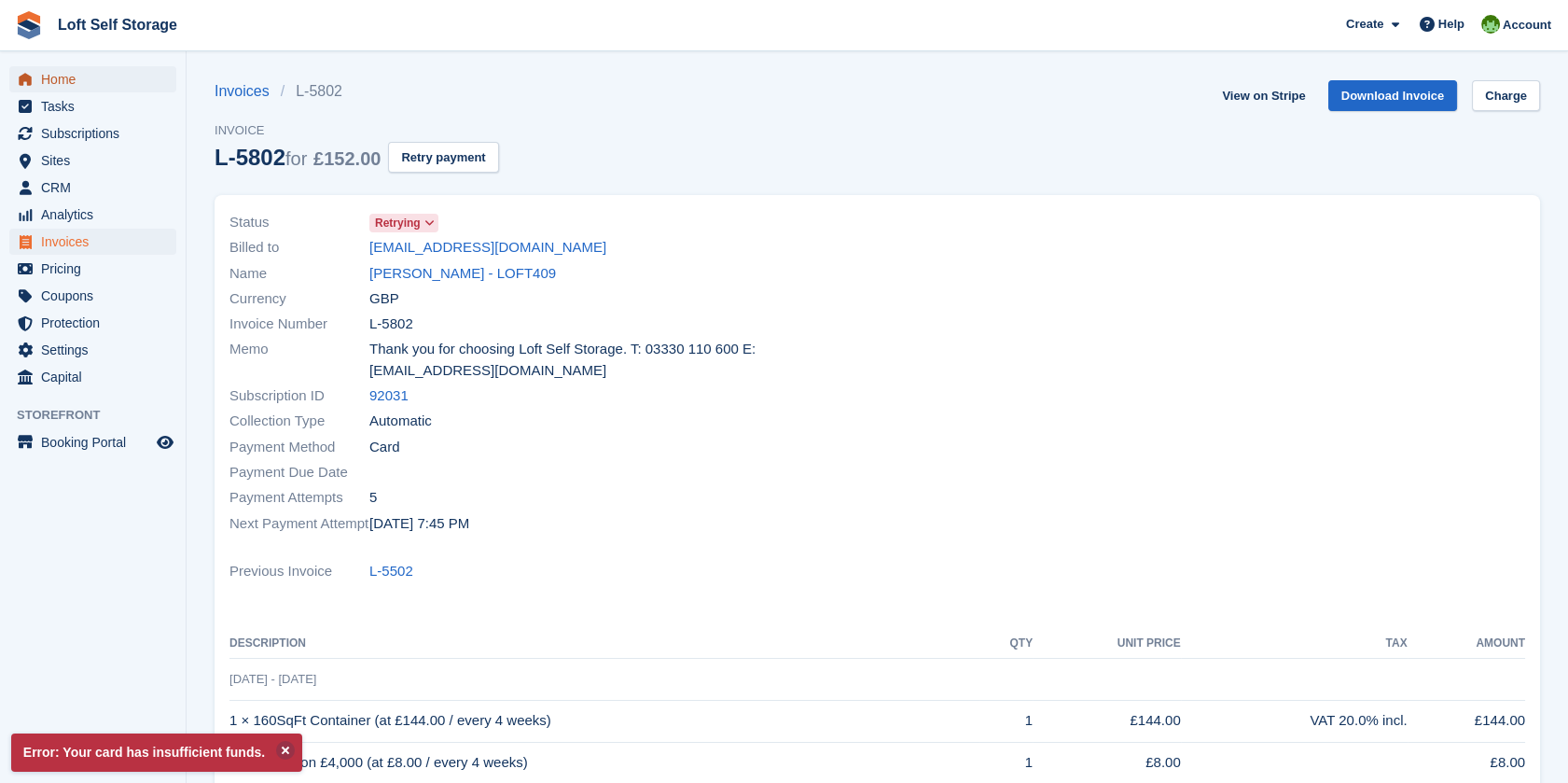
click at [75, 67] on span "Home" at bounding box center [97, 78] width 112 height 26
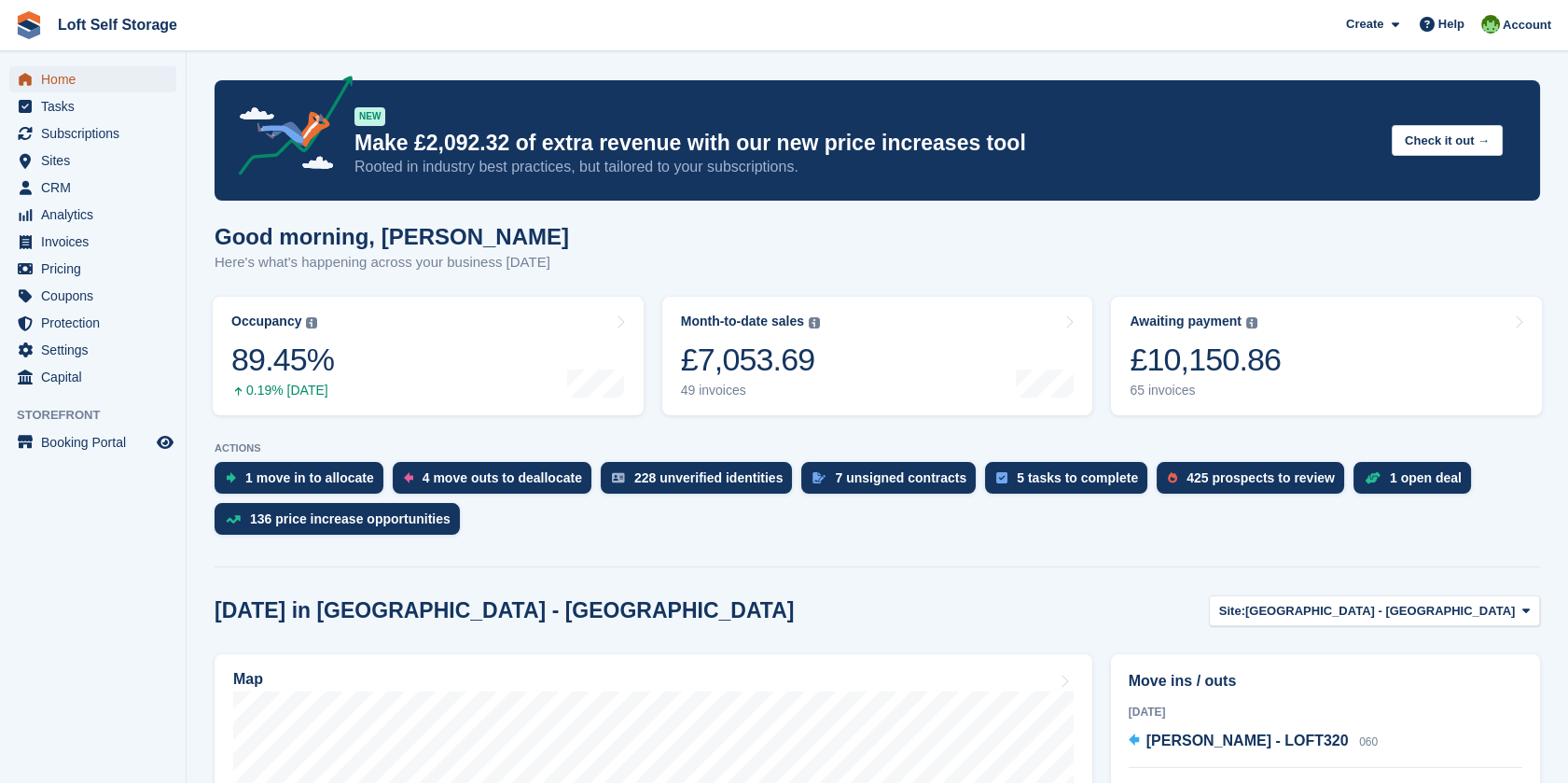
click at [66, 76] on span "Home" at bounding box center [97, 78] width 112 height 26
click at [73, 133] on span "Subscriptions" at bounding box center [97, 133] width 112 height 26
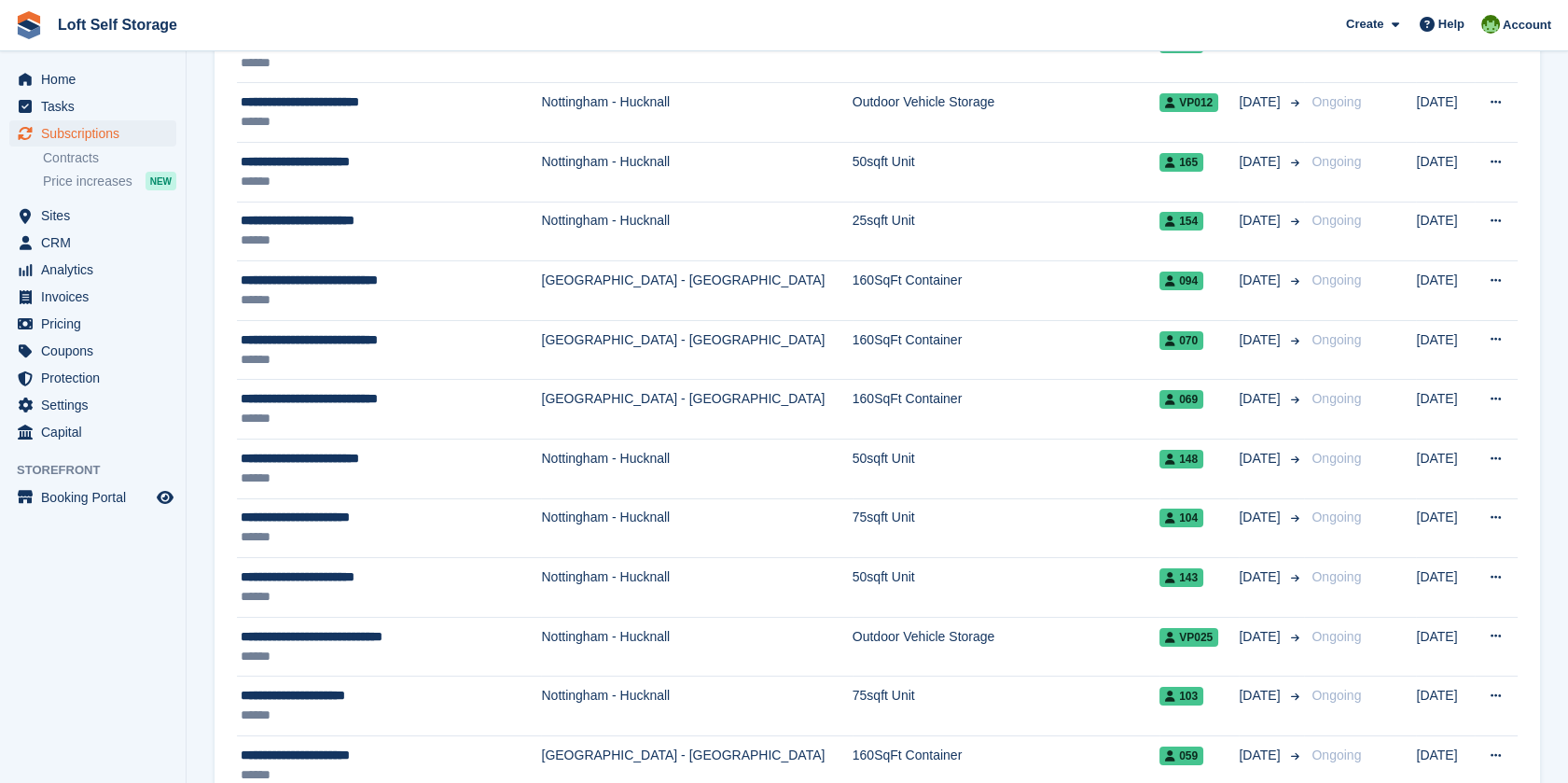
scroll to position [311, 0]
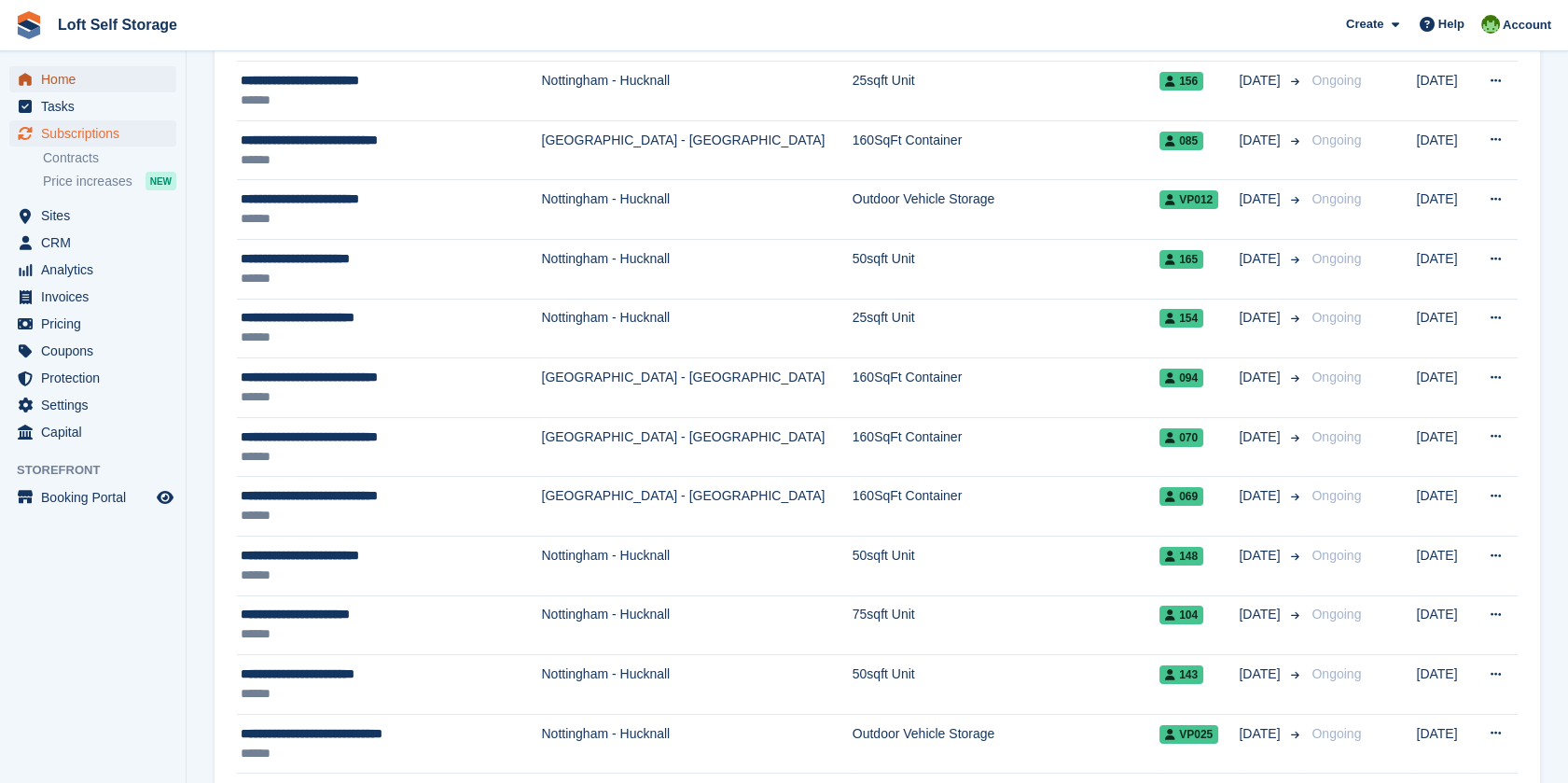
click at [51, 82] on span "Home" at bounding box center [97, 78] width 112 height 26
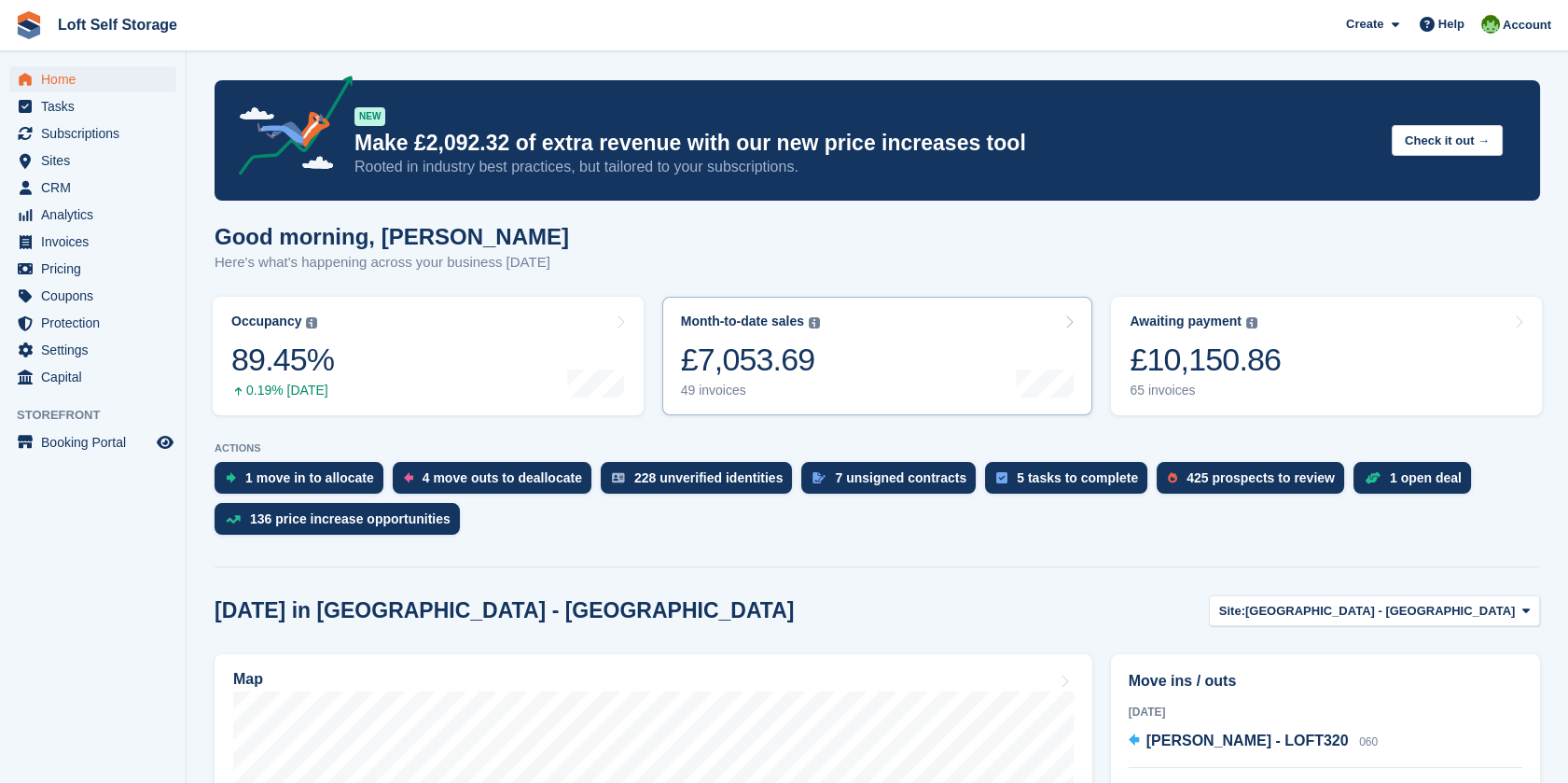
click at [773, 346] on div "£7,053.69" at bounding box center [751, 360] width 139 height 39
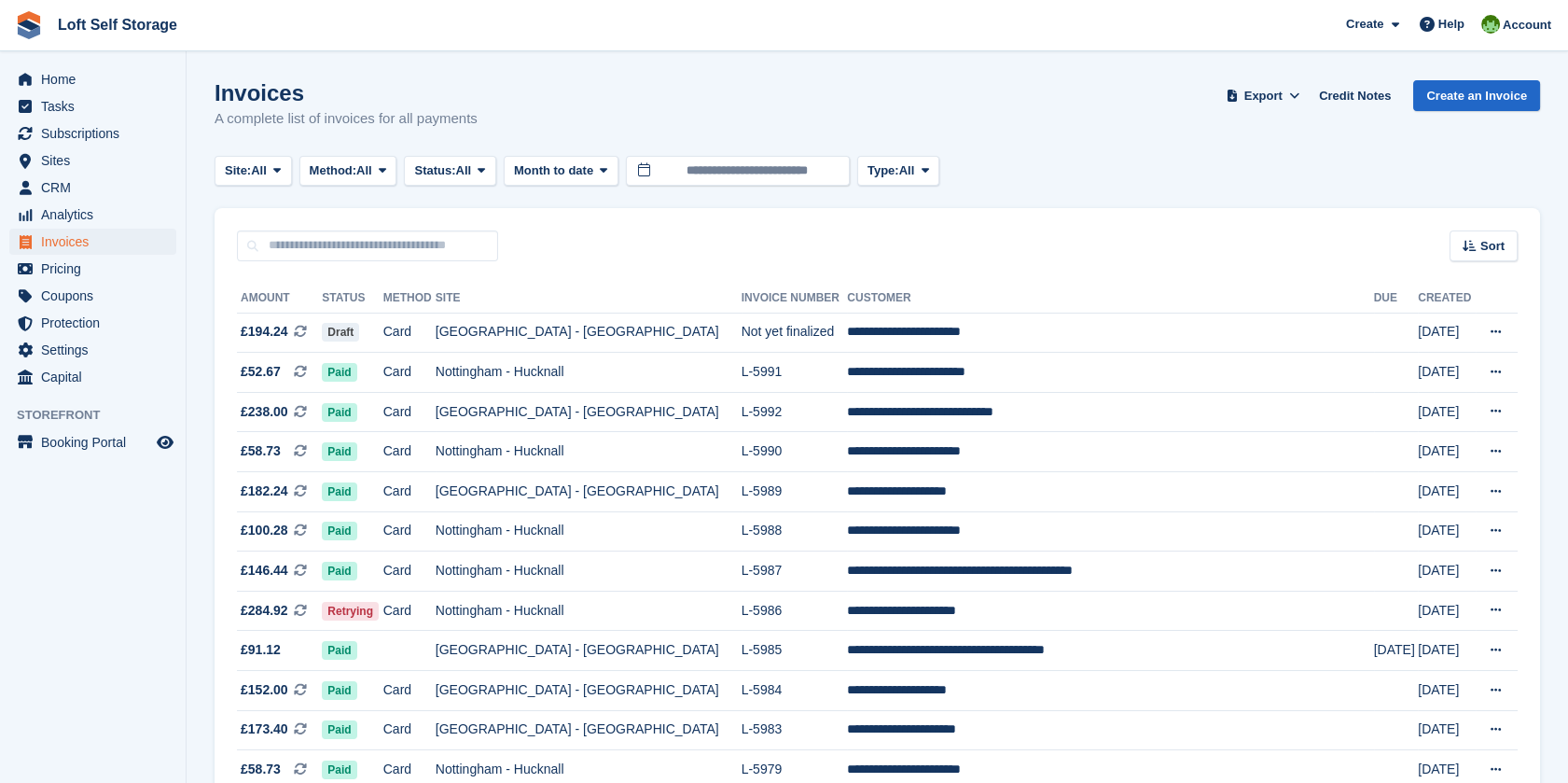
scroll to position [207, 0]
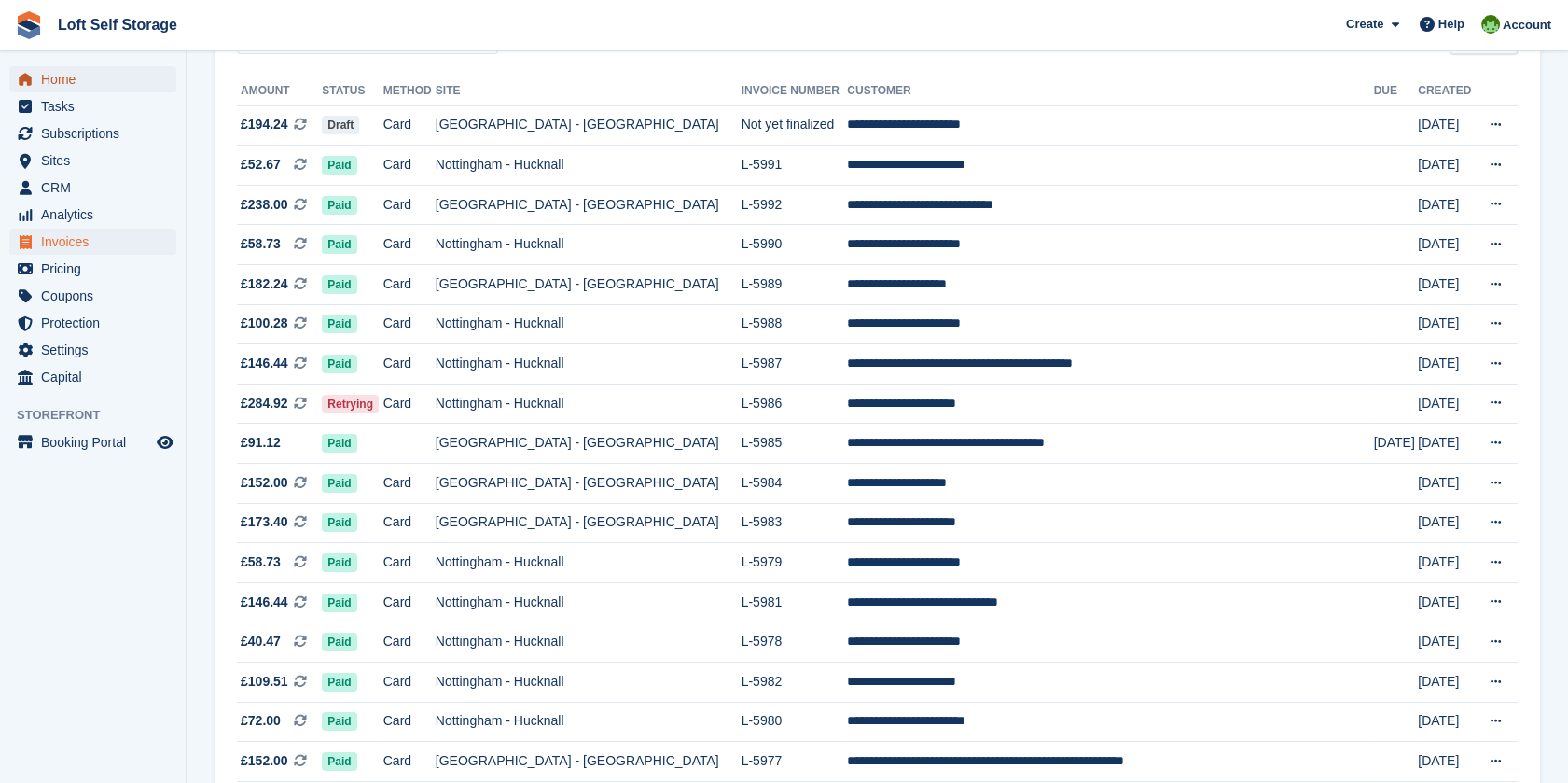
click at [29, 70] on span "menu" at bounding box center [24, 78] width 22 height 22
